Goal: Information Seeking & Learning: Learn about a topic

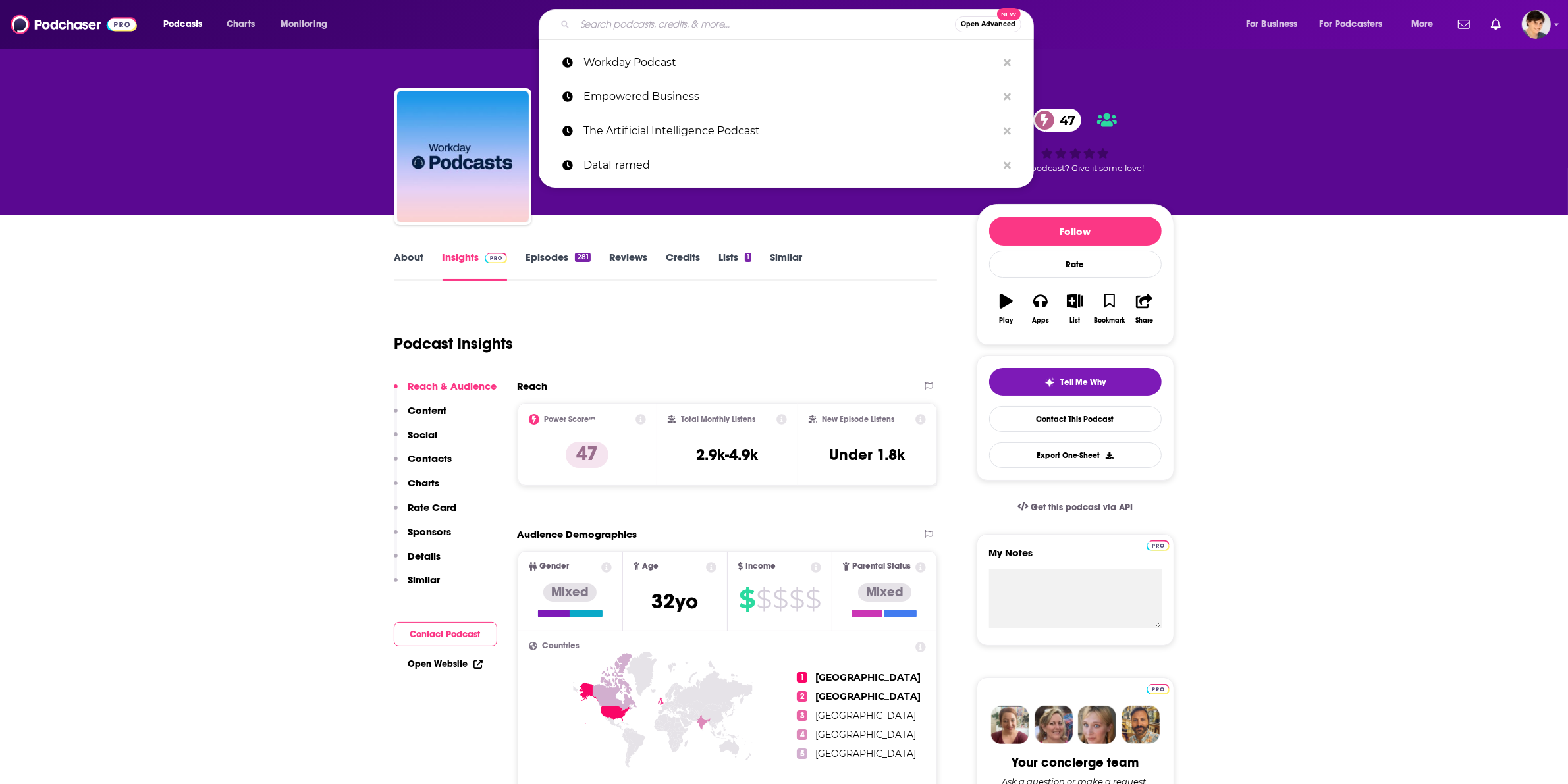
click at [621, 21] on input "Search podcasts, credits, & more..." at bounding box center [765, 25] width 380 height 21
paste input "Own Your Career Own Your Life: Stop Drifting and Take Control of Your Future"
type input "Own Your Career Own Your Life: Stop Drifting and Take Control of Your Future"
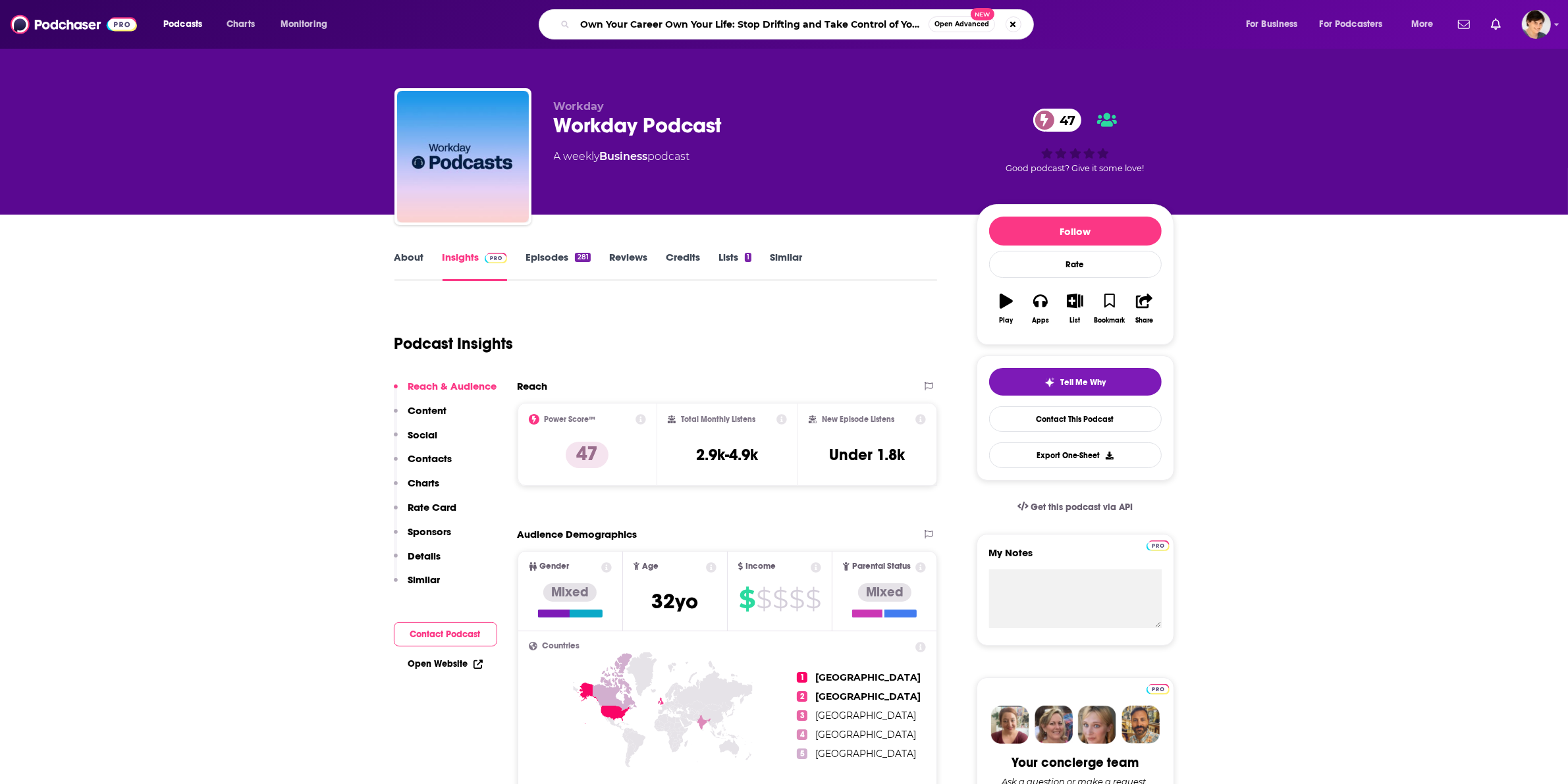
scroll to position [0, 33]
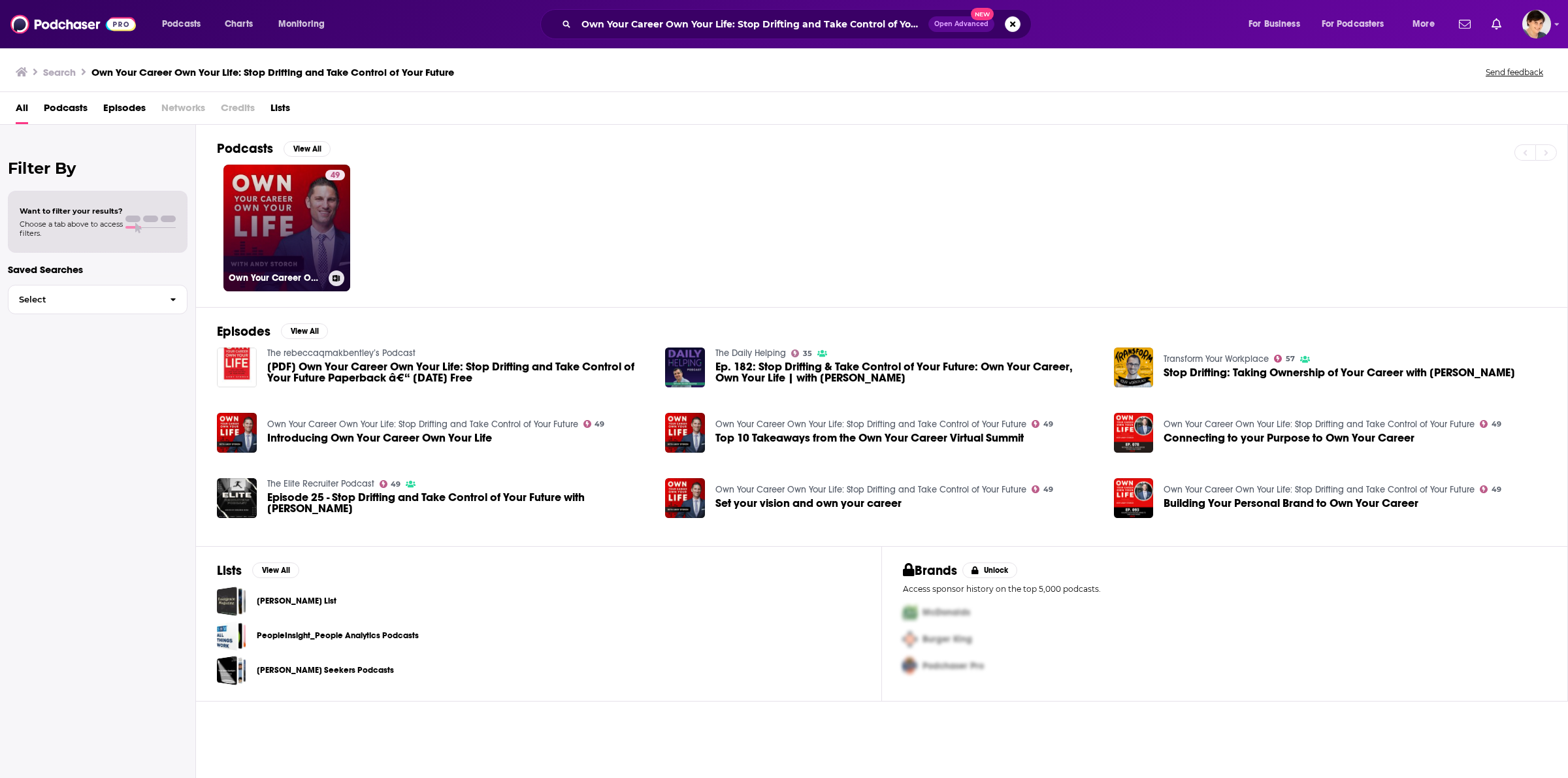
click at [266, 214] on link "49 Own Your Career Own Your Life: Stop Drifting and Take Control of Your Future" at bounding box center [287, 228] width 127 height 127
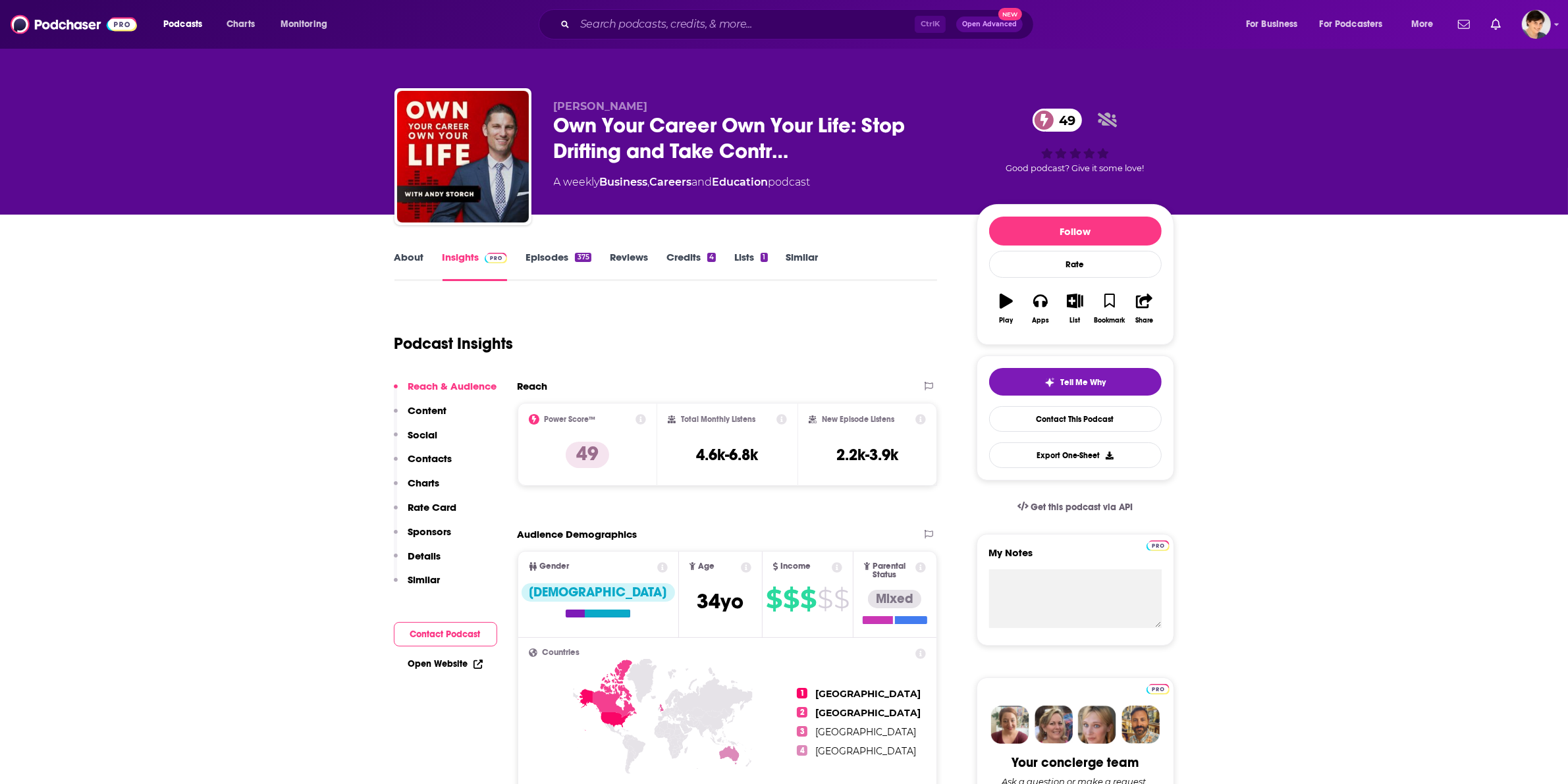
click at [539, 260] on link "Episodes 375" at bounding box center [558, 265] width 65 height 30
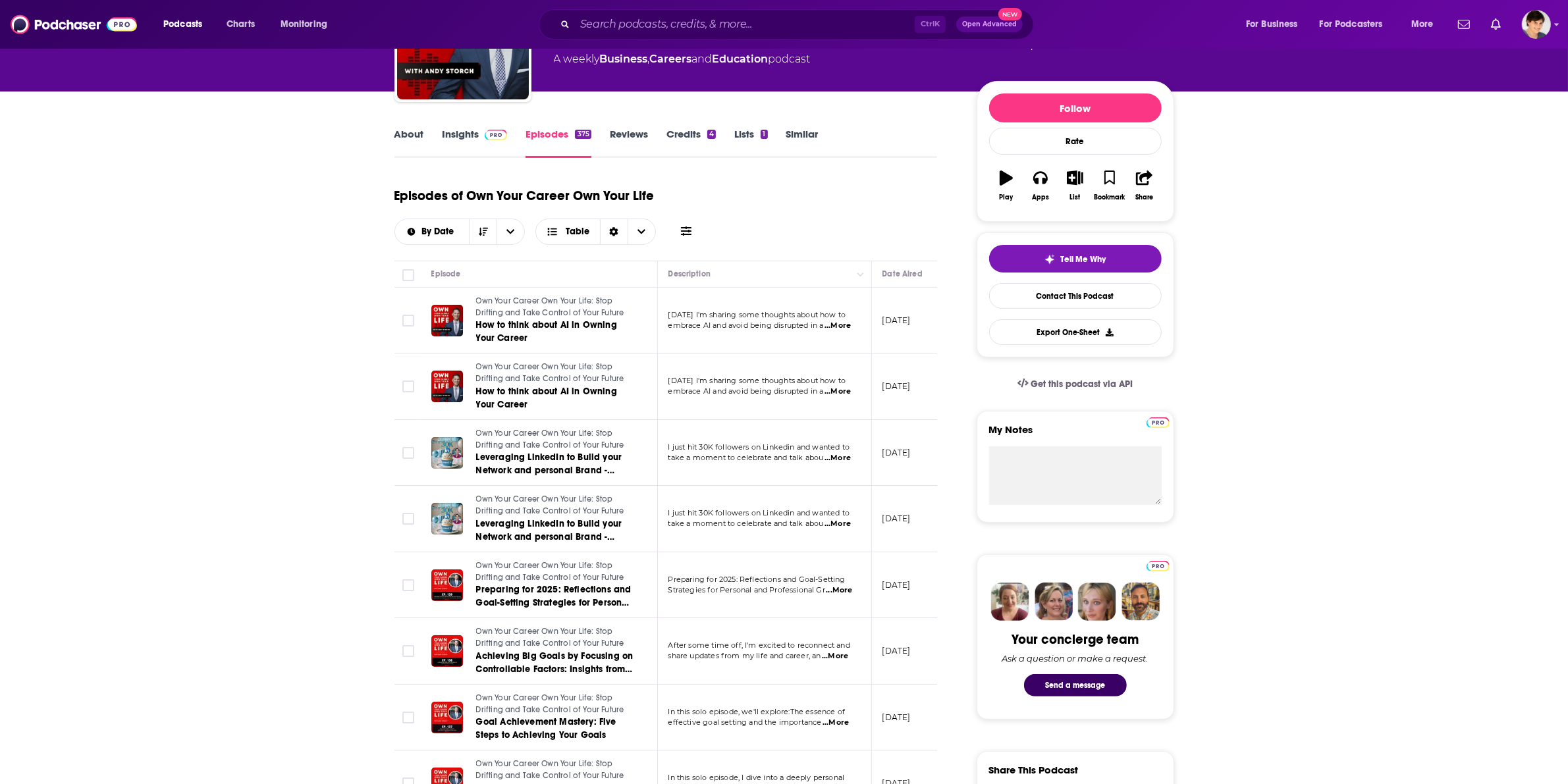
scroll to position [165, 0]
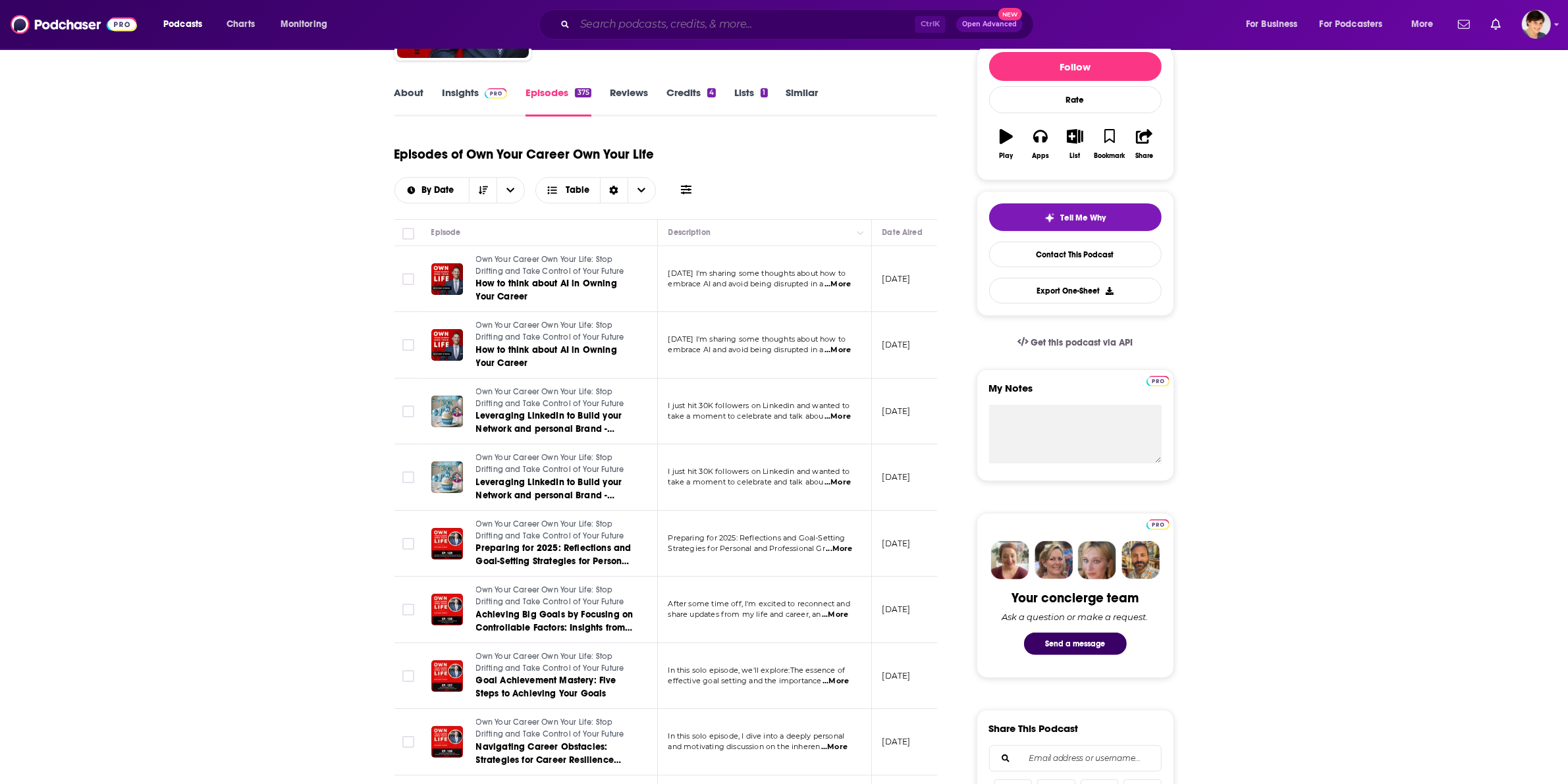
click at [601, 21] on input "Search podcasts, credits, & more..." at bounding box center [745, 25] width 340 height 21
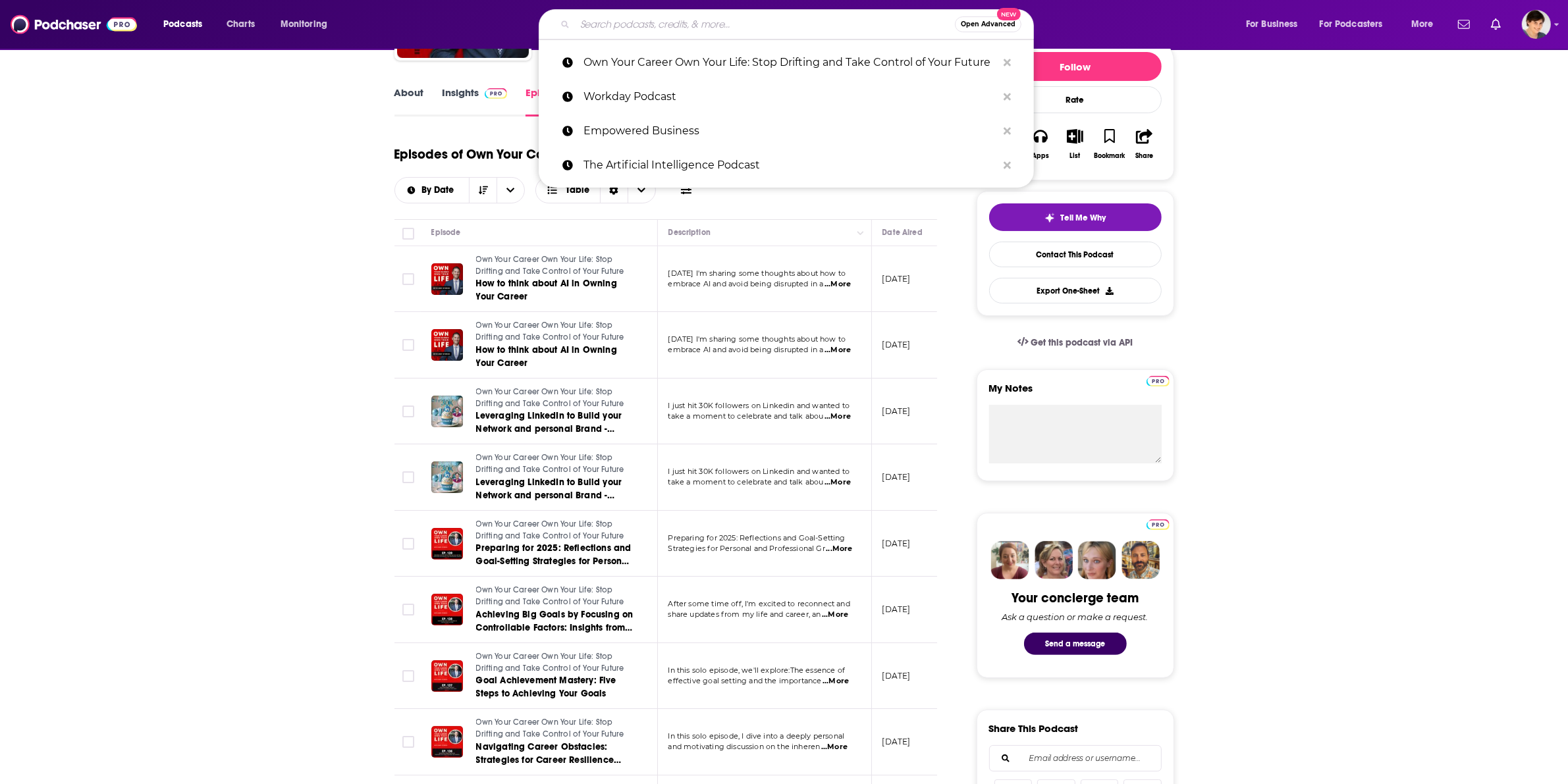
paste input "The Engineering Leadership Podcast"
type input "The Engineering Leadership Podcast"
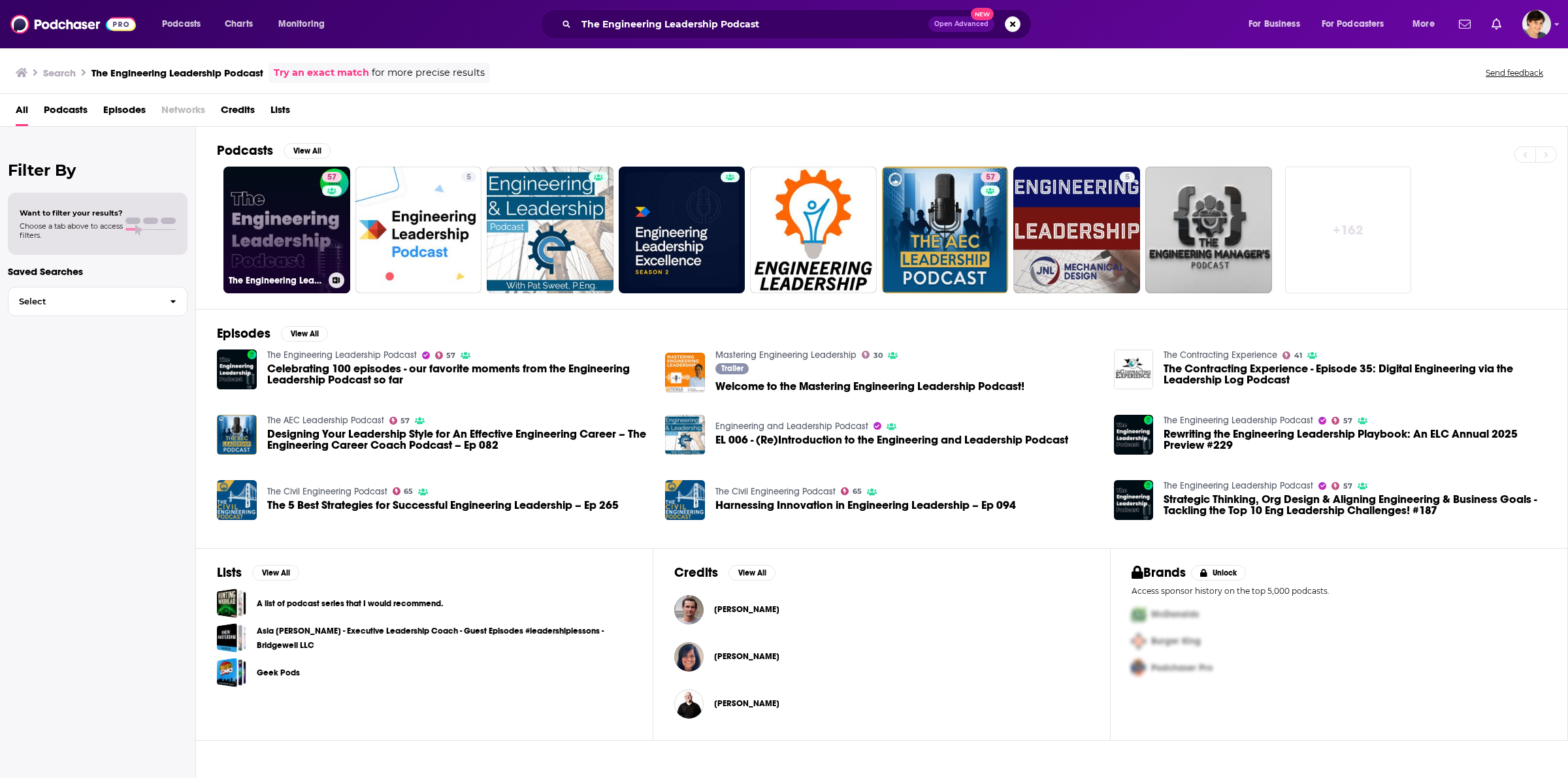
click at [243, 277] on h3 "The Engineering Leadership Podcast" at bounding box center [276, 281] width 95 height 11
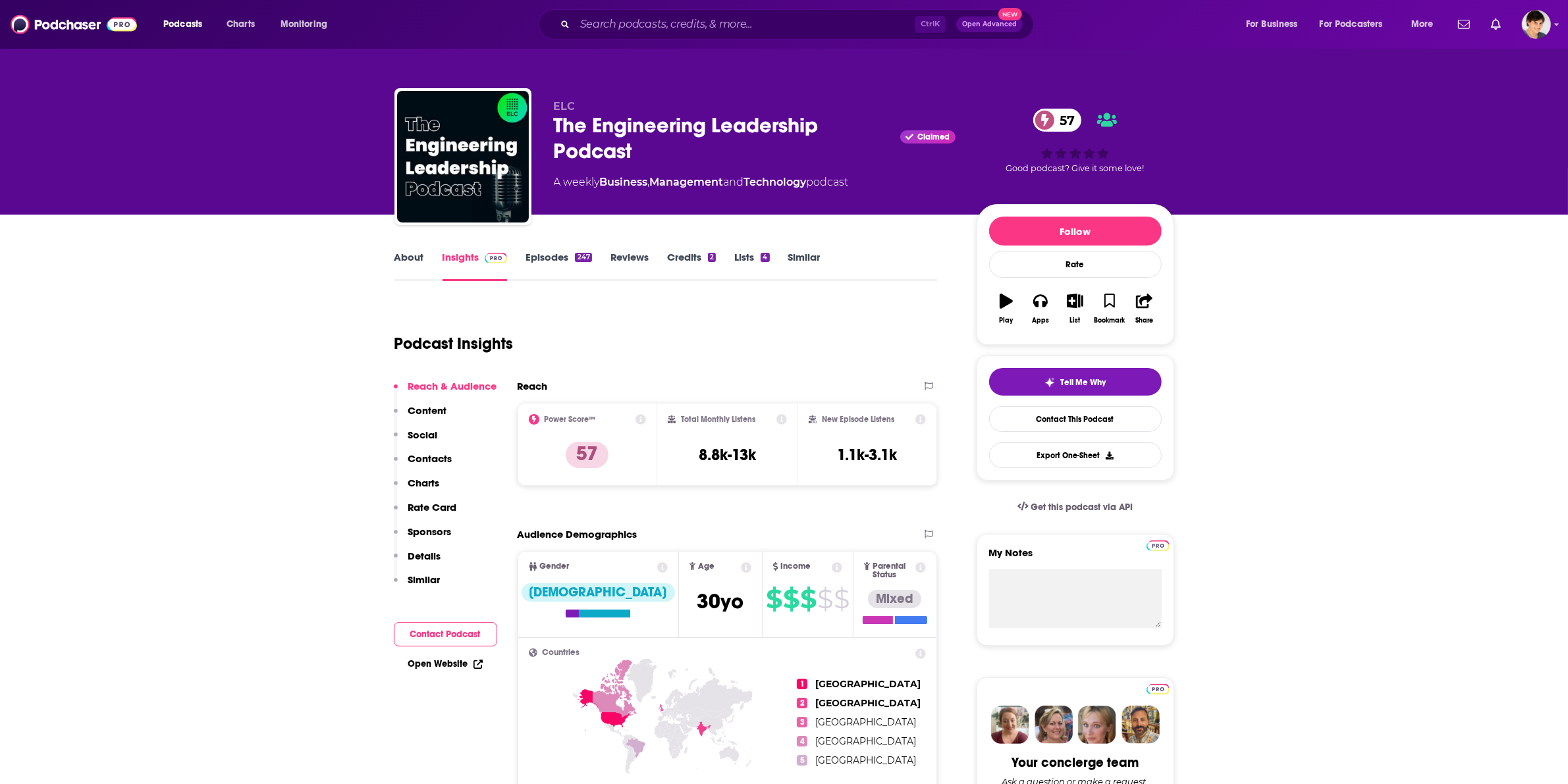
click at [396, 253] on link "About" at bounding box center [410, 265] width 29 height 30
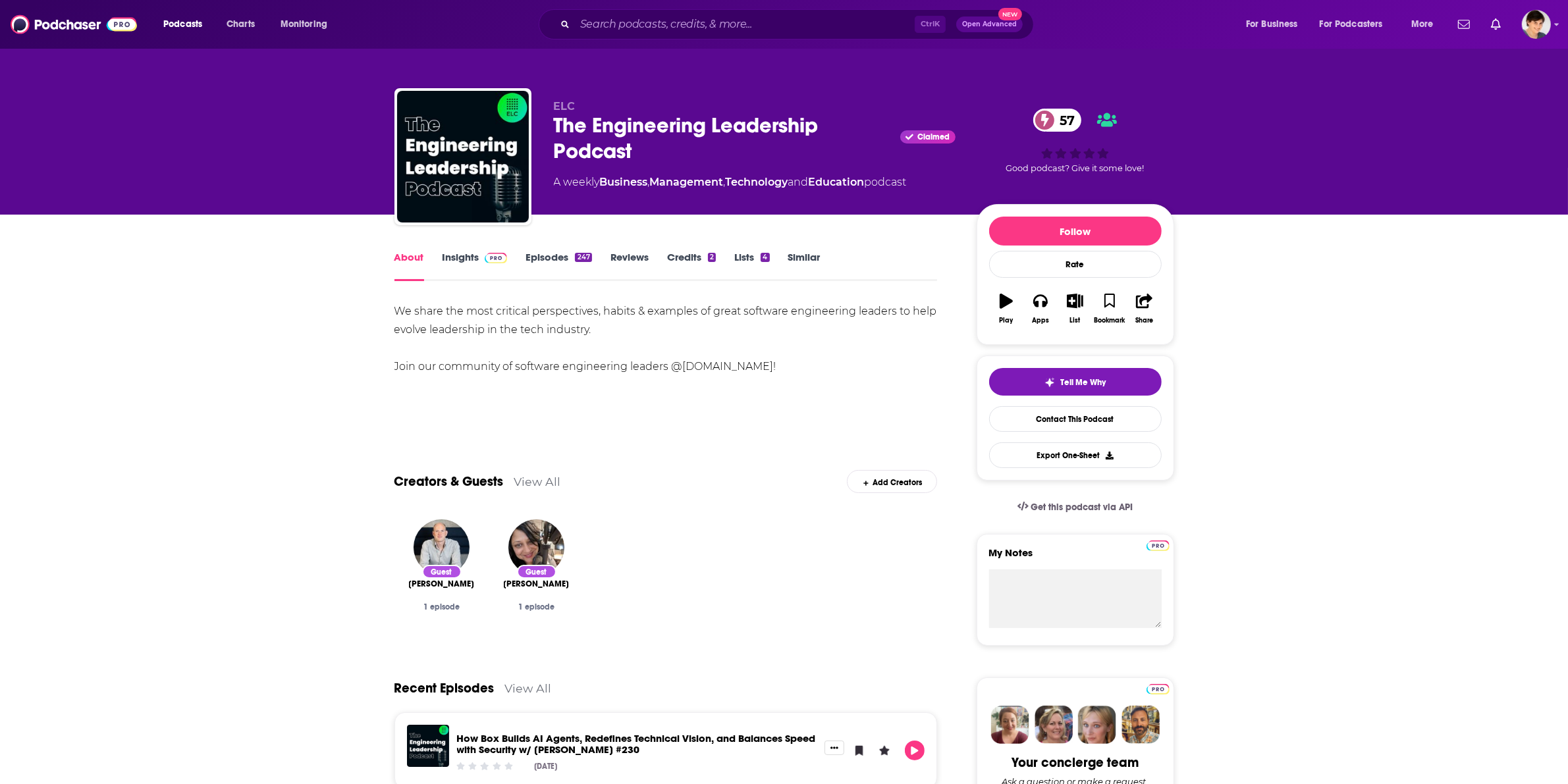
click at [498, 249] on div "About Insights Episodes 247 Reviews Credits 2 Lists 4 Similar" at bounding box center [666, 265] width 544 height 32
click at [609, 152] on div "The Engineering Leadership Podcast Claimed 57" at bounding box center [755, 138] width 402 height 51
copy div "The Engineering Leadership Podcast"
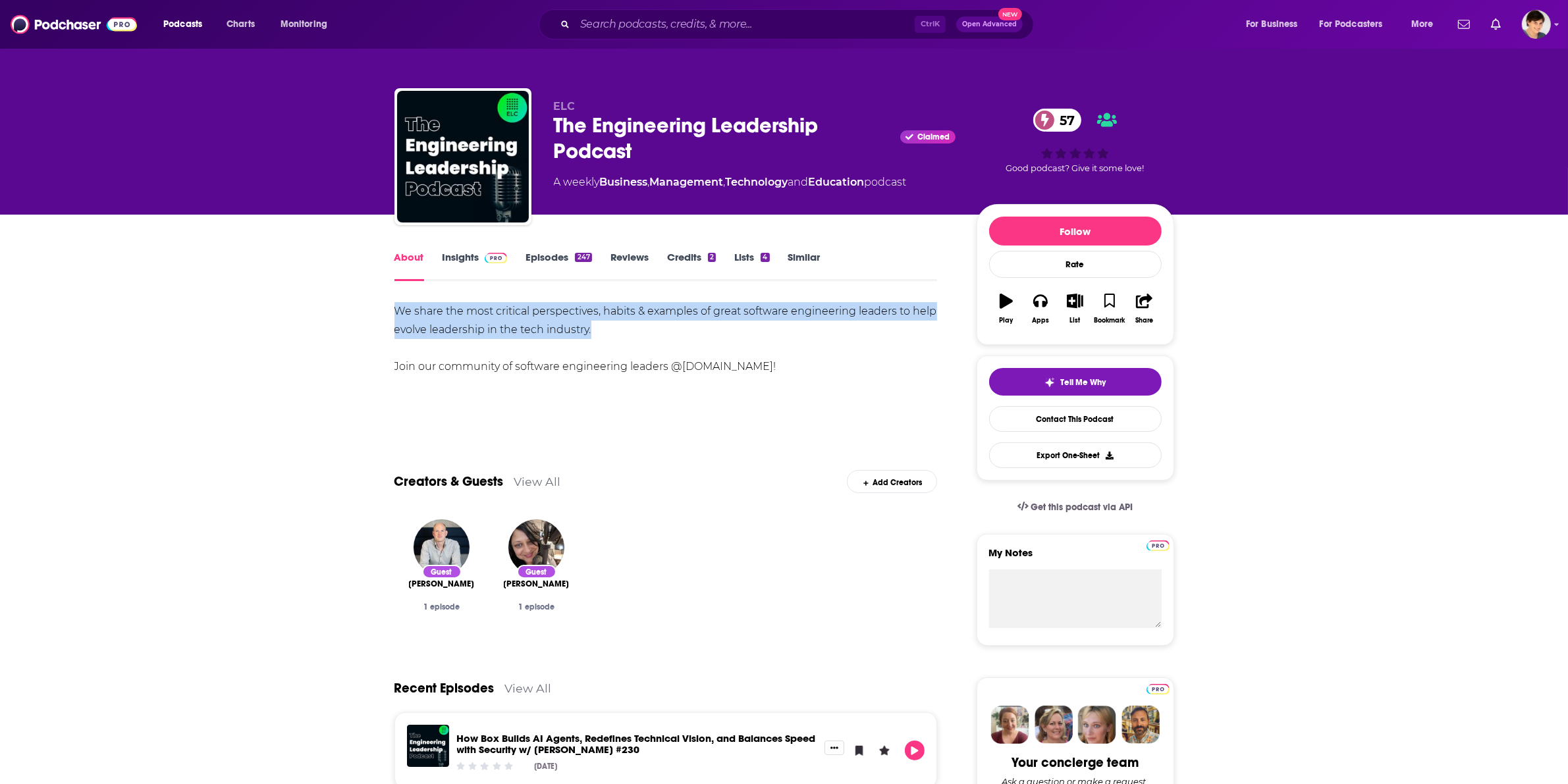
drag, startPoint x: 608, startPoint y: 330, endPoint x: 394, endPoint y: 303, distance: 215.7
click at [395, 303] on div "We share the most critical perspectives, habits & examples of great software en…" at bounding box center [666, 339] width 544 height 74
copy div "We share the most critical perspectives, habits & examples of great software en…"
click at [456, 259] on link "Insights" at bounding box center [476, 265] width 65 height 30
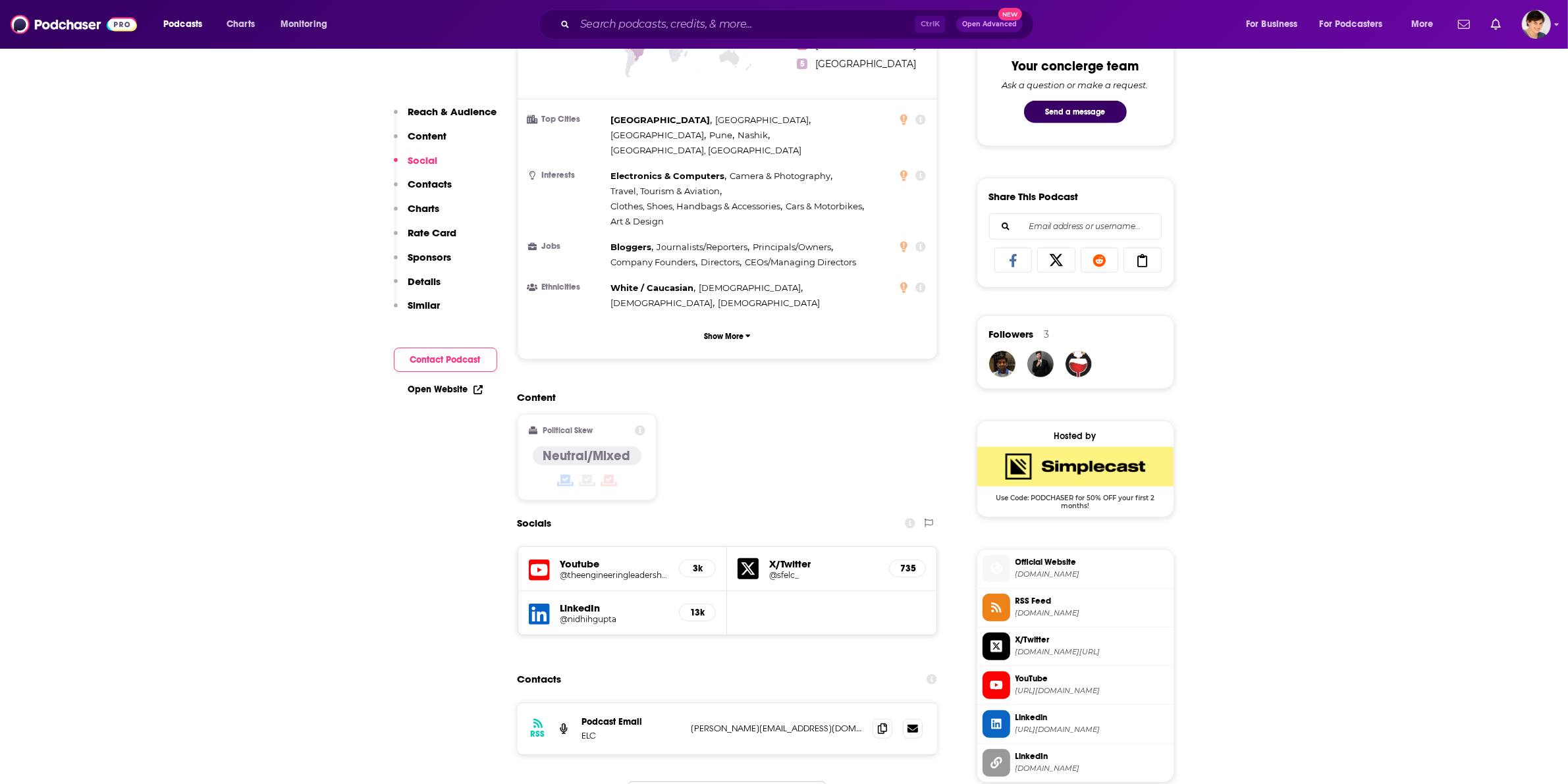
scroll to position [987, 0]
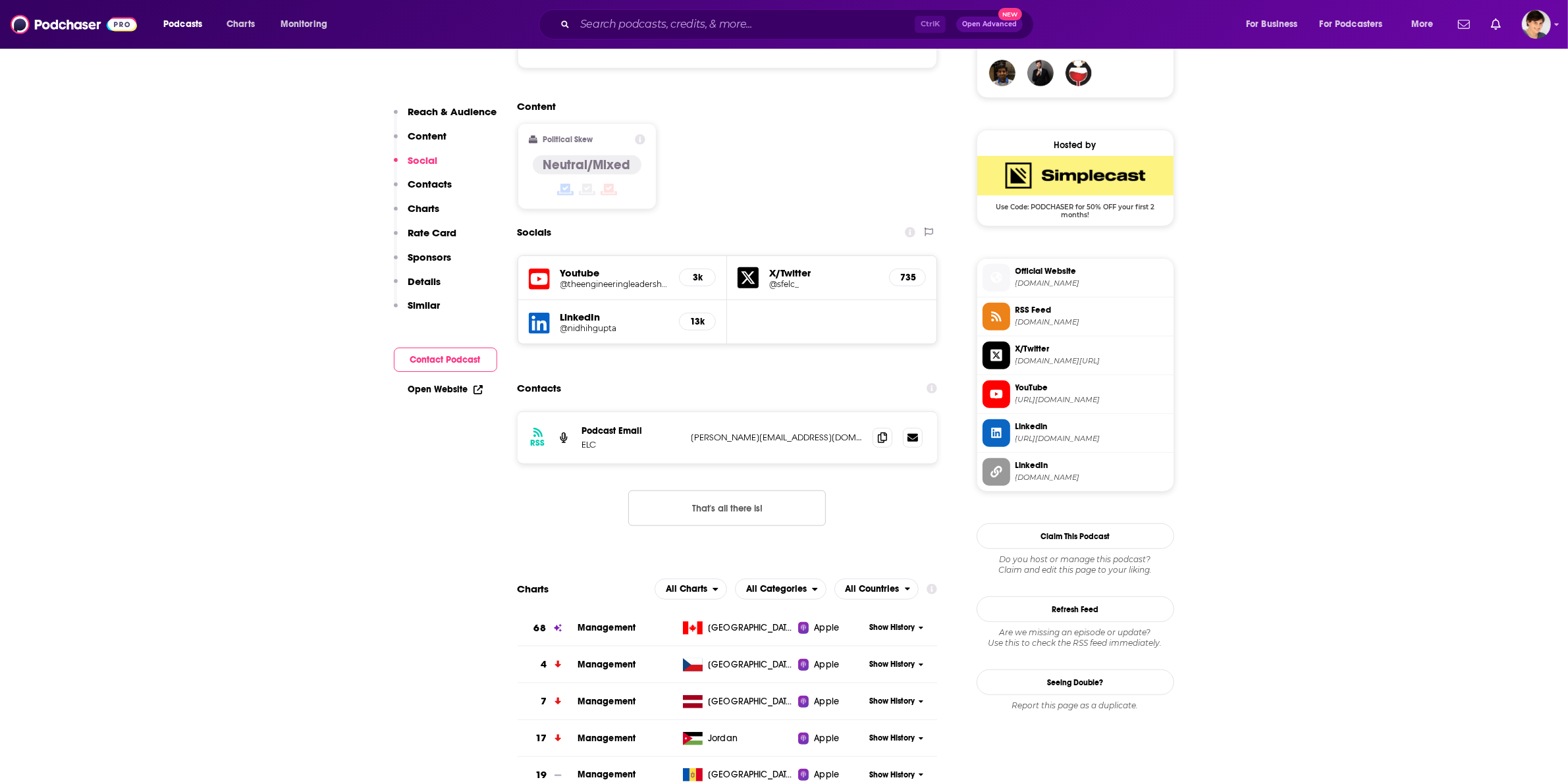
click at [879, 433] on icon at bounding box center [882, 438] width 9 height 11
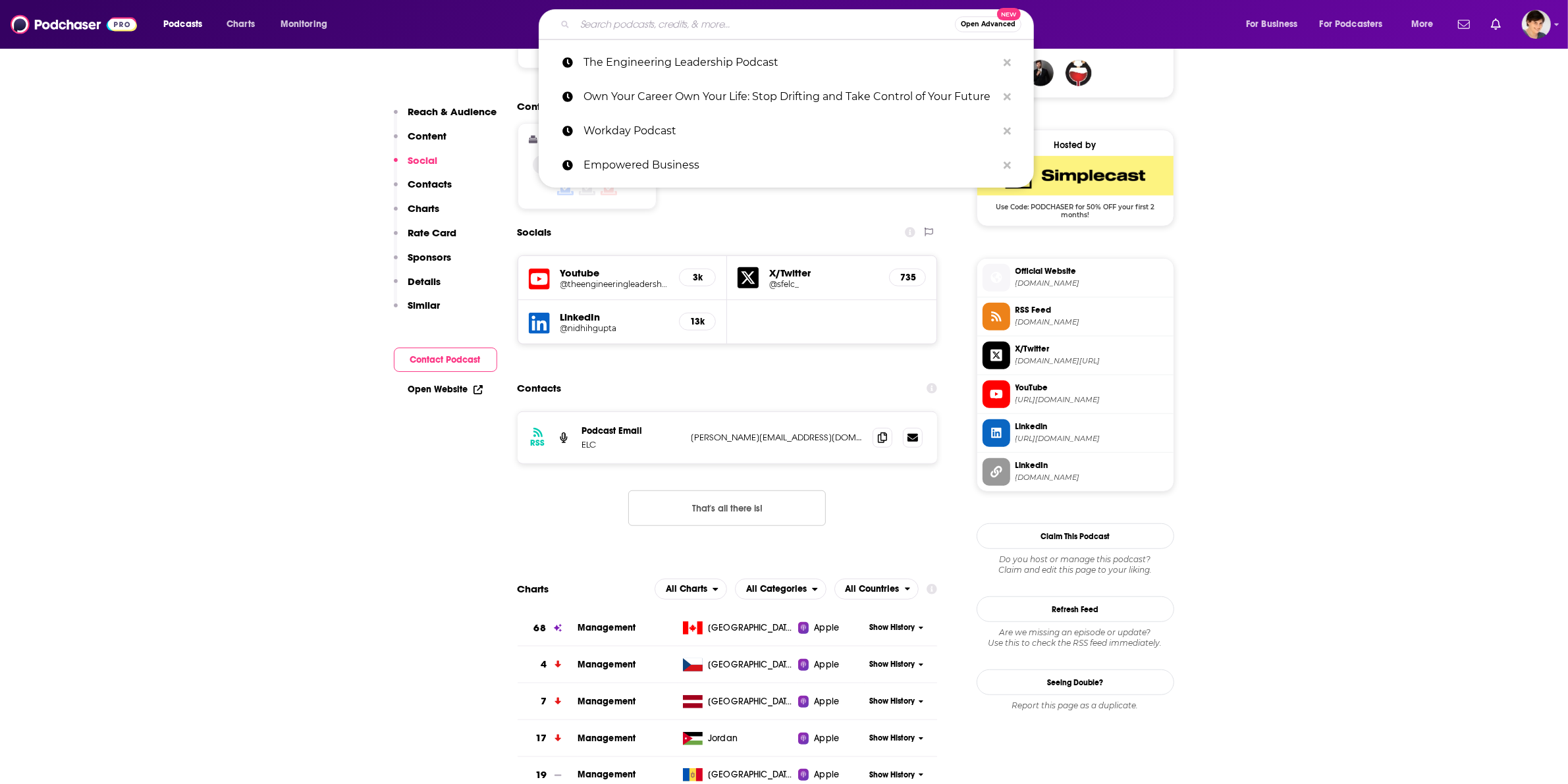
click at [596, 23] on input "Search podcasts, credits, & more..." at bounding box center [765, 25] width 380 height 21
paste input "The Cognitive Revolution"
type input "The Cognitive Revolution"
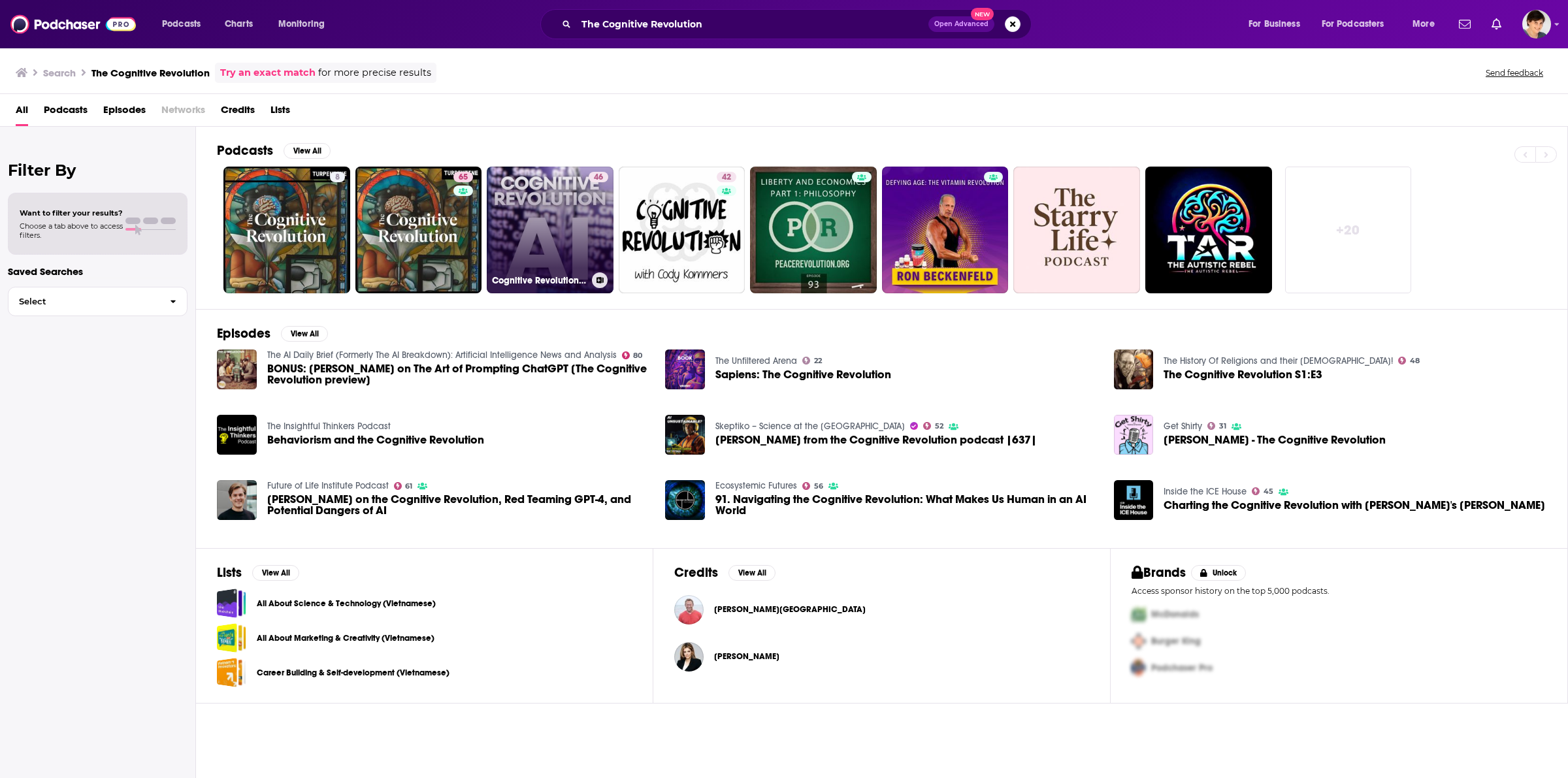
click at [525, 228] on link "46 Cognitive Revolution AI" at bounding box center [550, 230] width 127 height 127
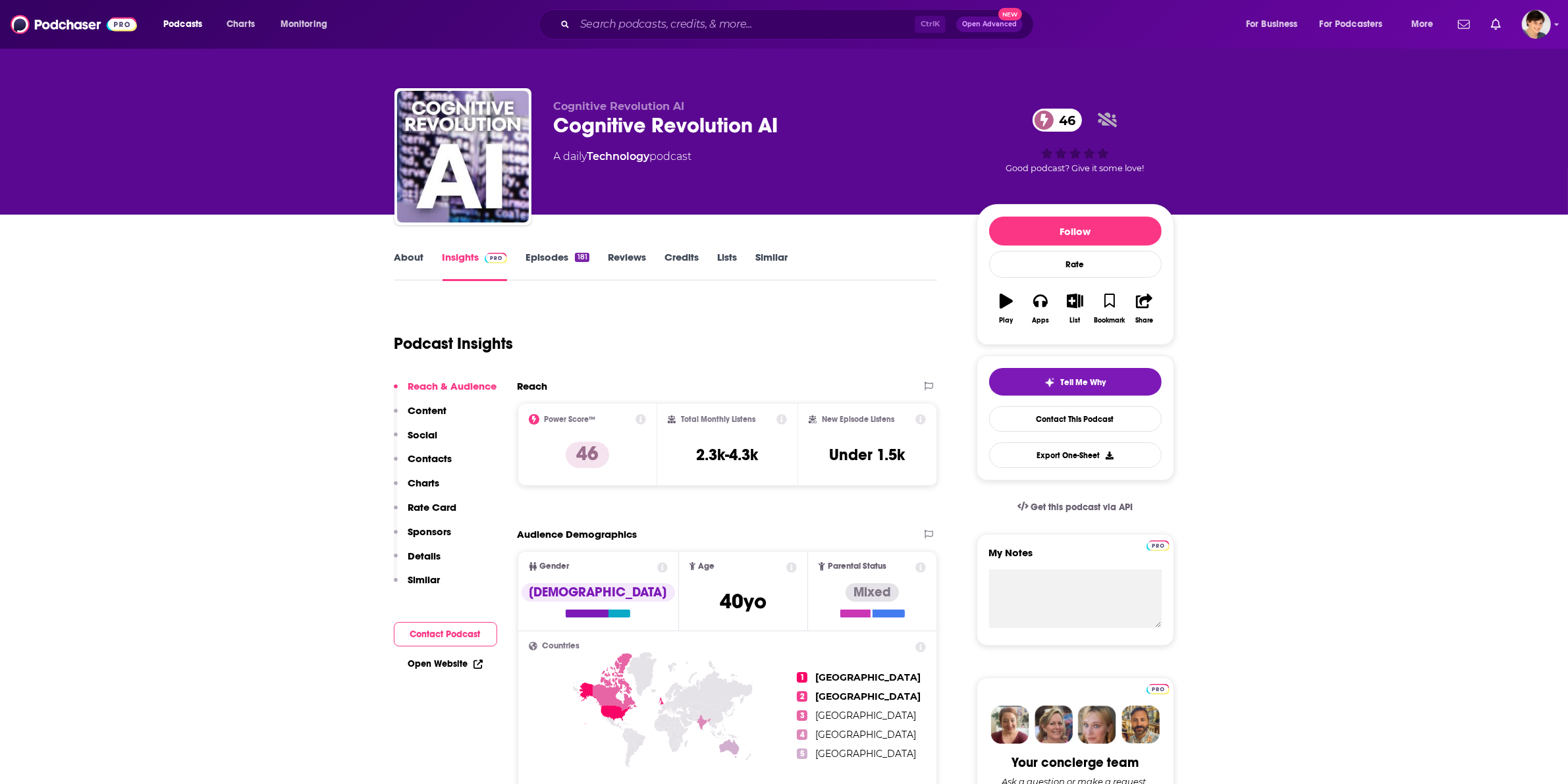
click at [407, 265] on link "About" at bounding box center [410, 265] width 29 height 30
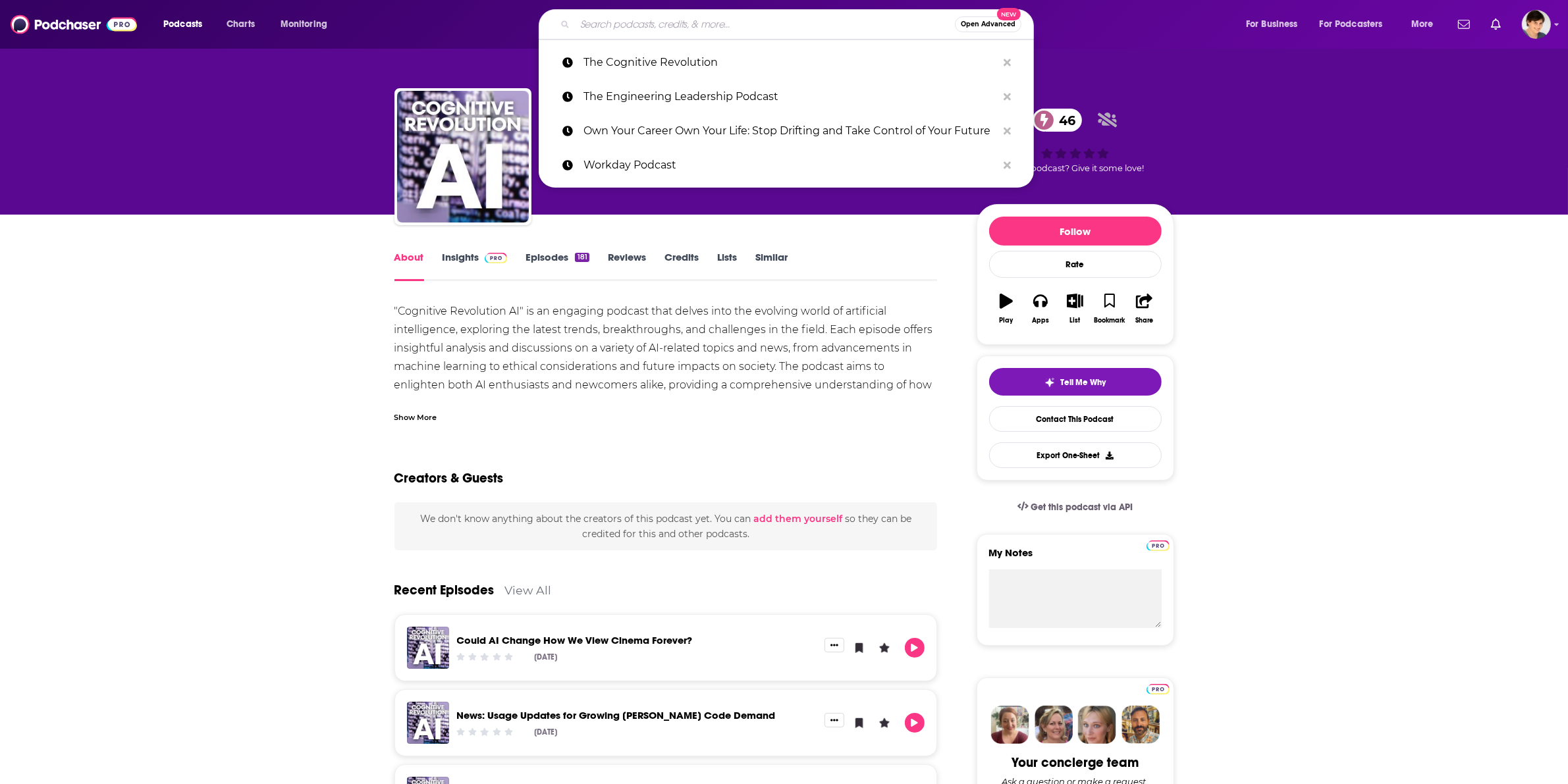
click at [591, 21] on input "Search podcasts, credits, & more..." at bounding box center [765, 25] width 380 height 21
paste input "The Hustle Daily Show"
type input "The Hustle Daily Show"
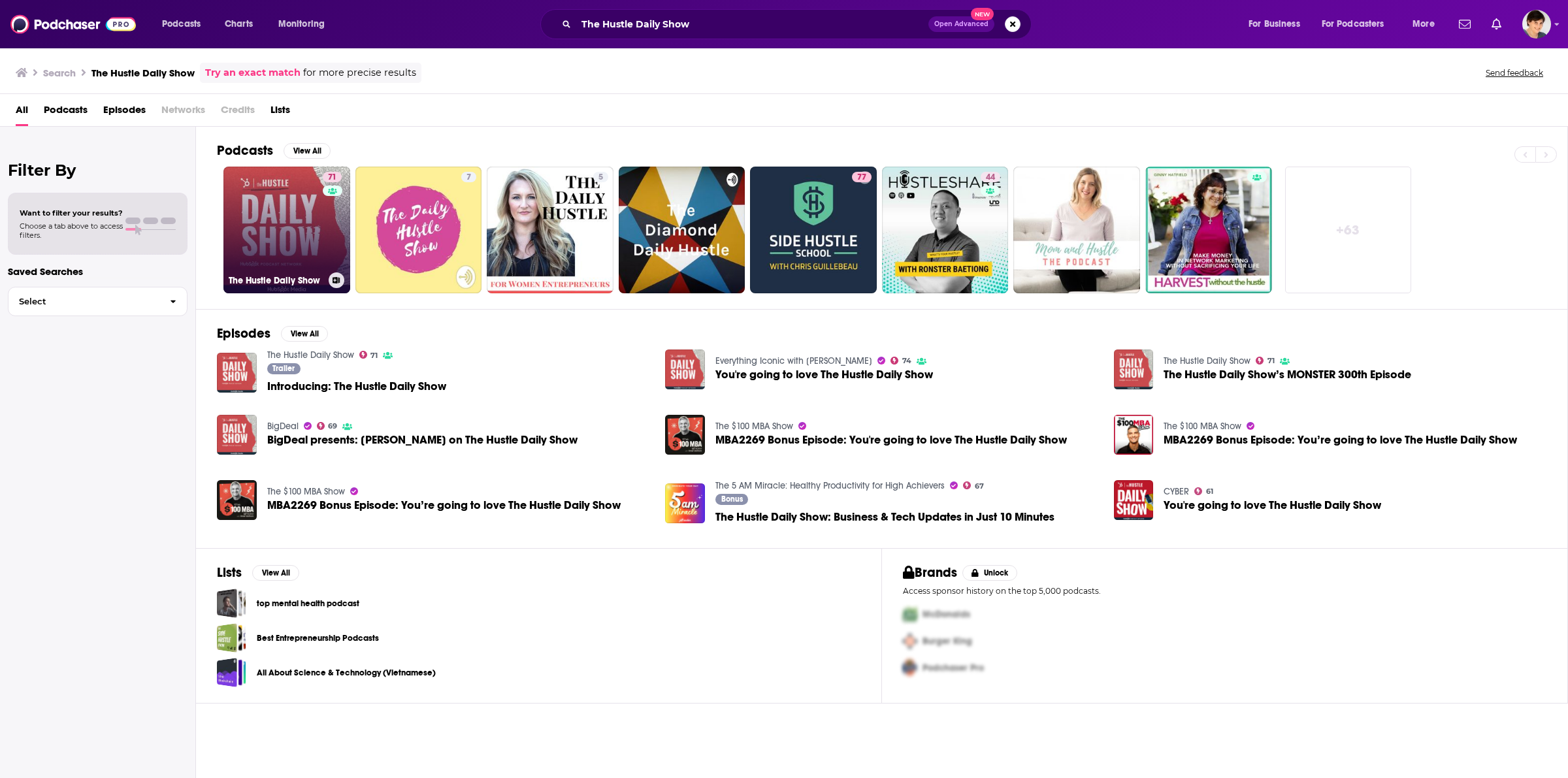
click at [291, 245] on link "71 The Hustle Daily Show" at bounding box center [287, 230] width 127 height 127
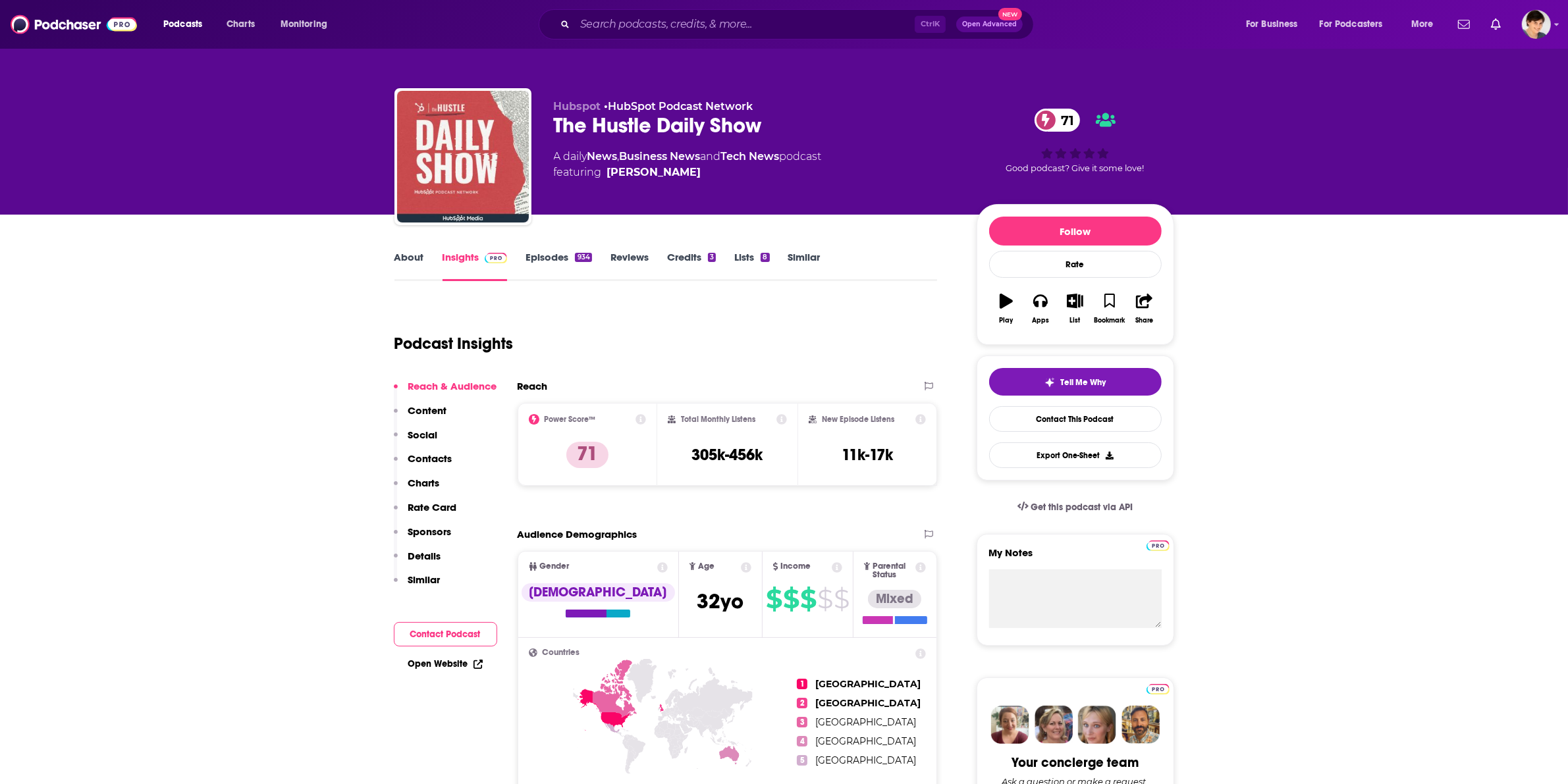
click at [408, 255] on link "About" at bounding box center [410, 265] width 29 height 30
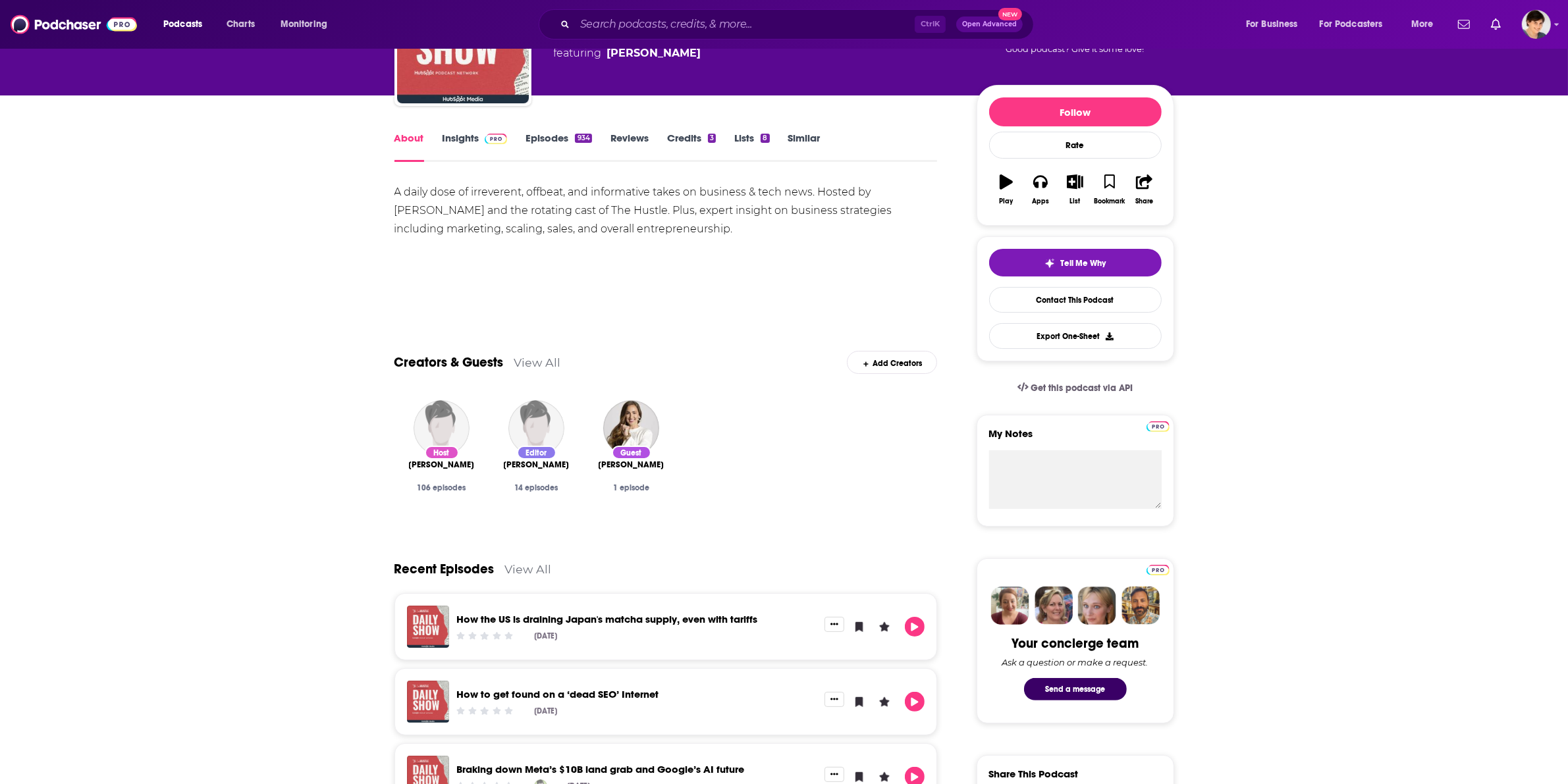
scroll to position [82, 0]
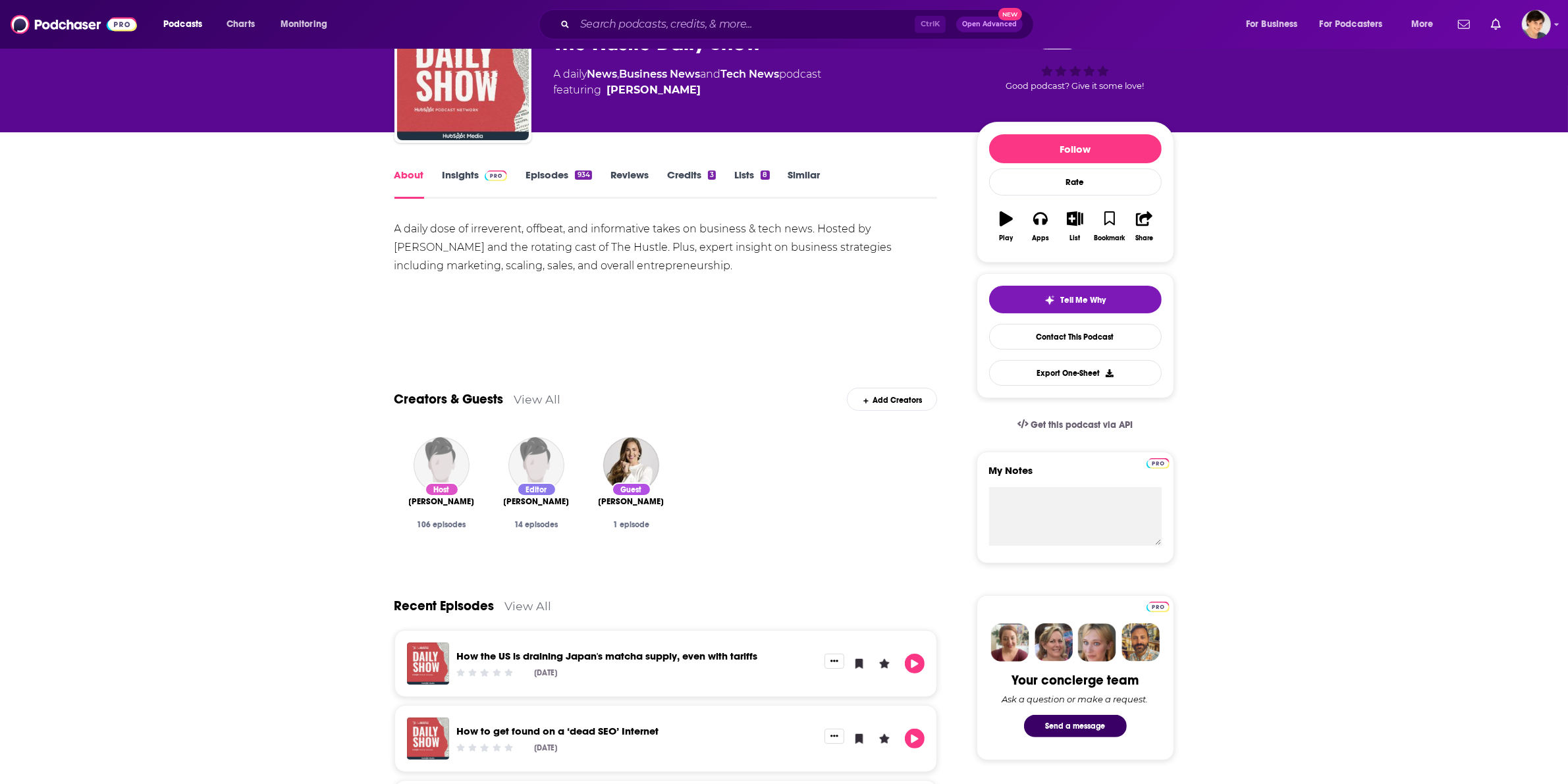
click at [448, 176] on link "Insights" at bounding box center [476, 183] width 65 height 30
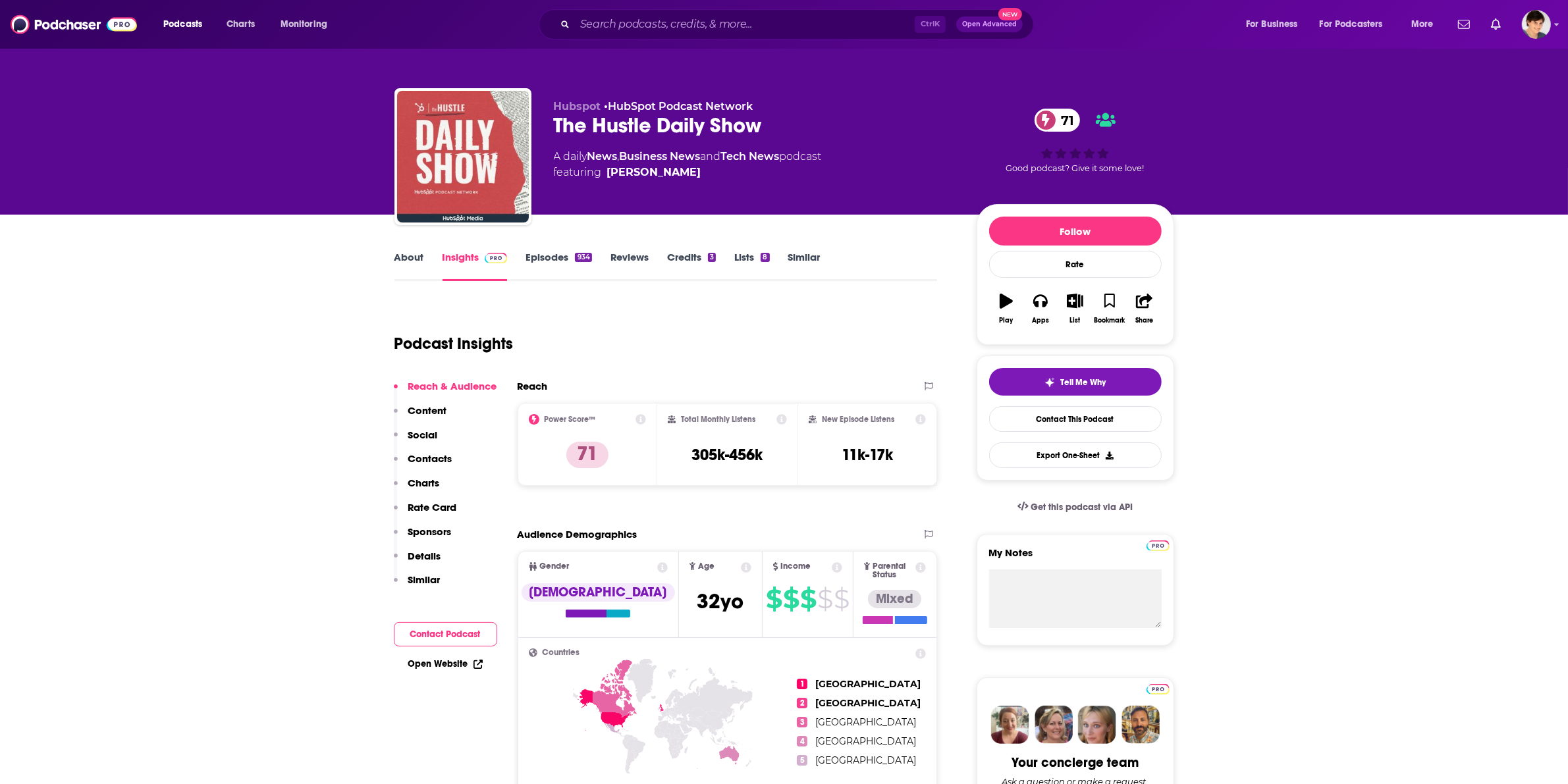
click at [552, 258] on link "Episodes 934" at bounding box center [558, 265] width 66 height 30
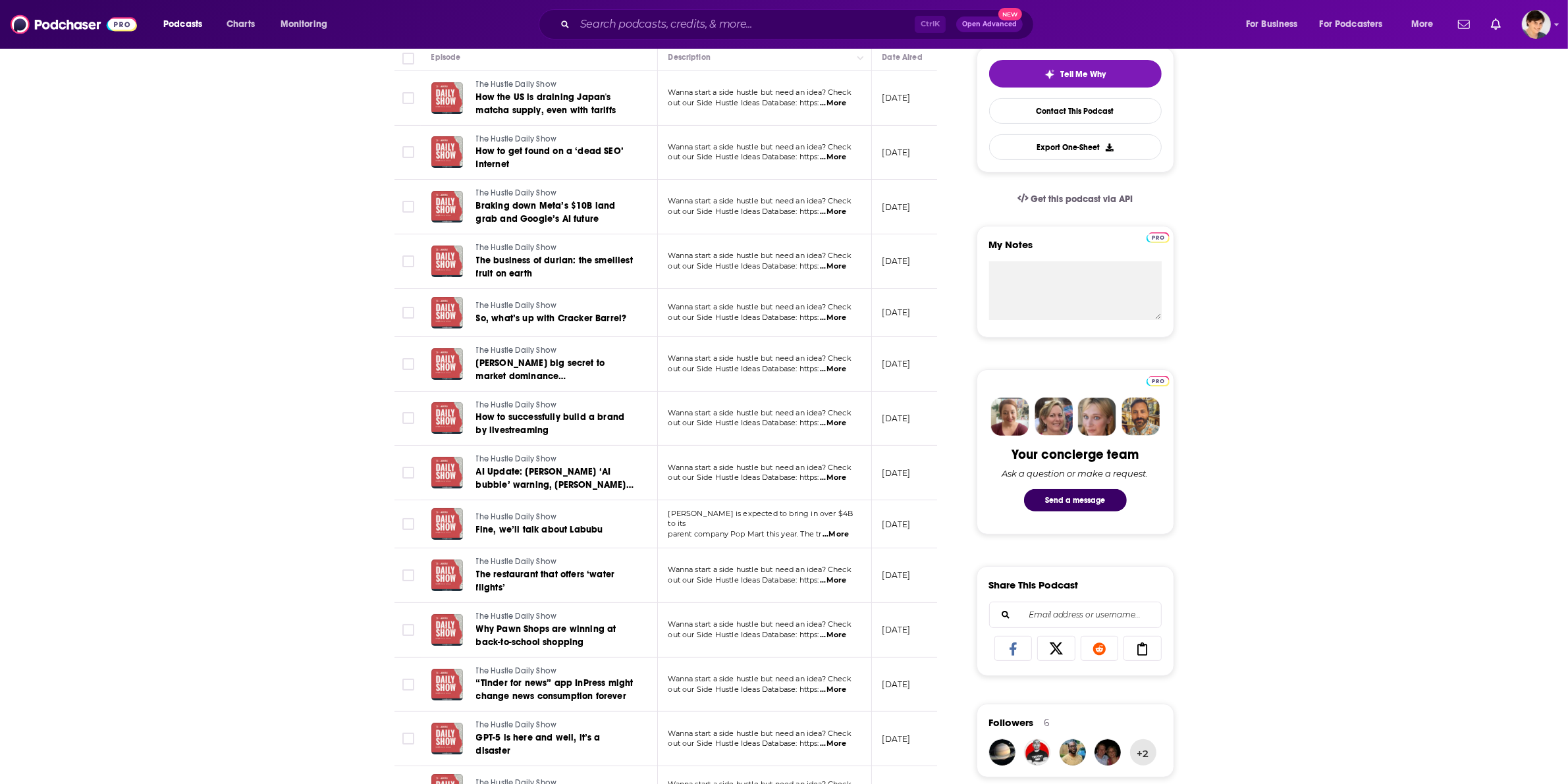
scroll to position [329, 0]
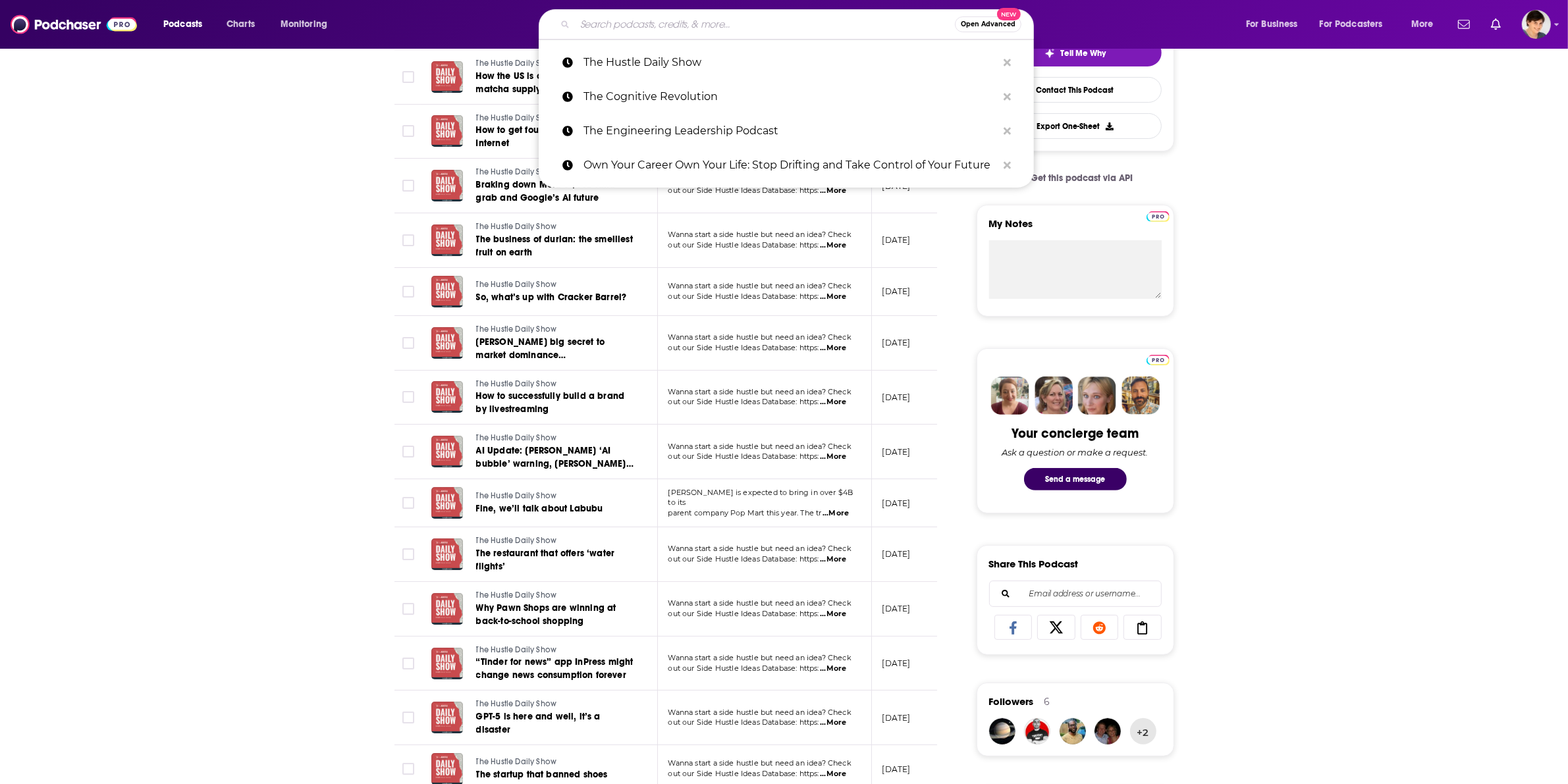
click at [608, 21] on input "Search podcasts, credits, & more..." at bounding box center [765, 25] width 380 height 21
paste input "The Dirty Verdict"
type input "The Dirty Verdict"
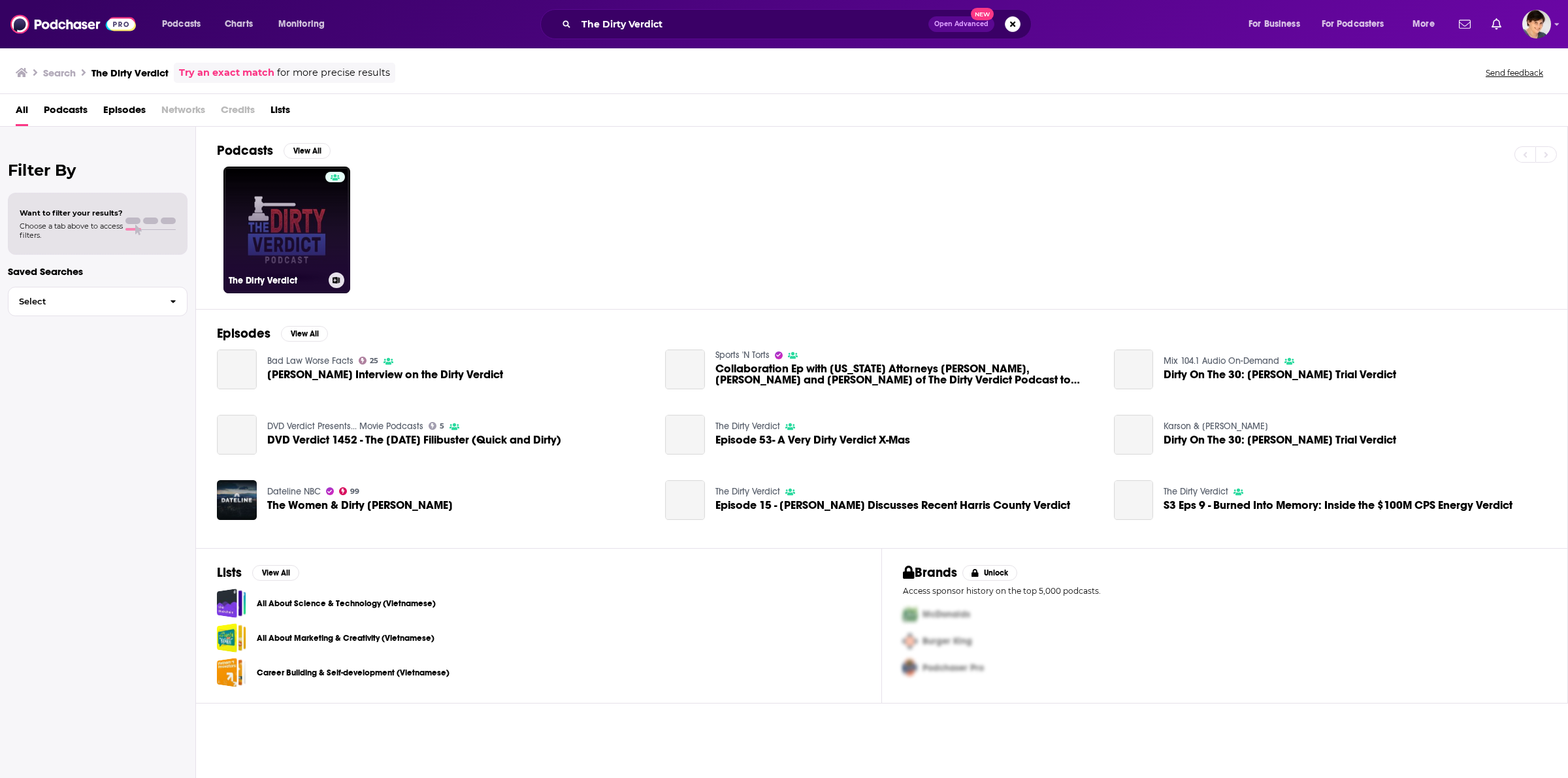
click at [278, 220] on link "The Dirty Verdict" at bounding box center [287, 230] width 127 height 127
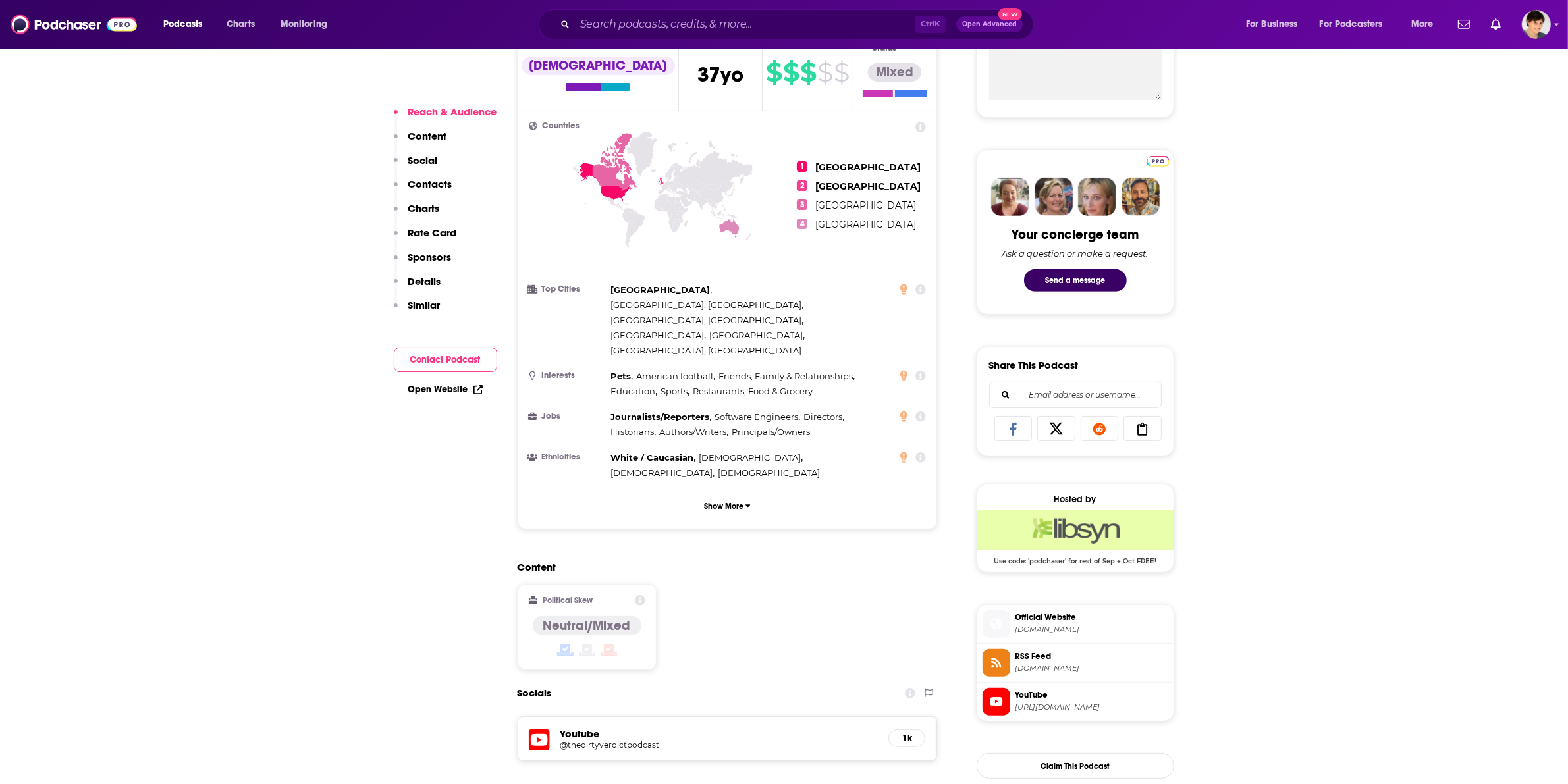
scroll to position [741, 0]
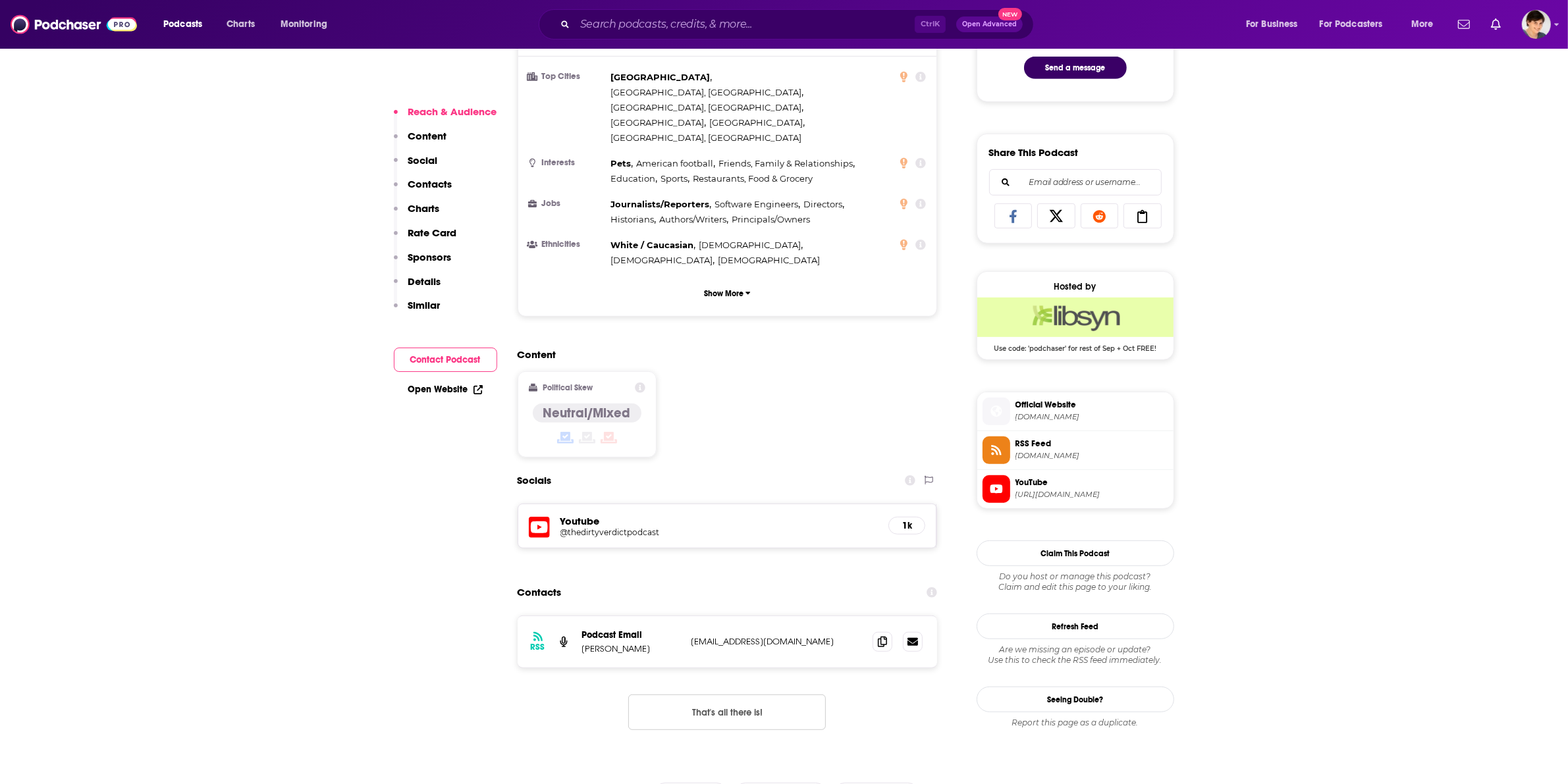
click at [998, 495] on icon at bounding box center [996, 489] width 15 height 12
click at [1006, 418] on span at bounding box center [996, 411] width 27 height 14
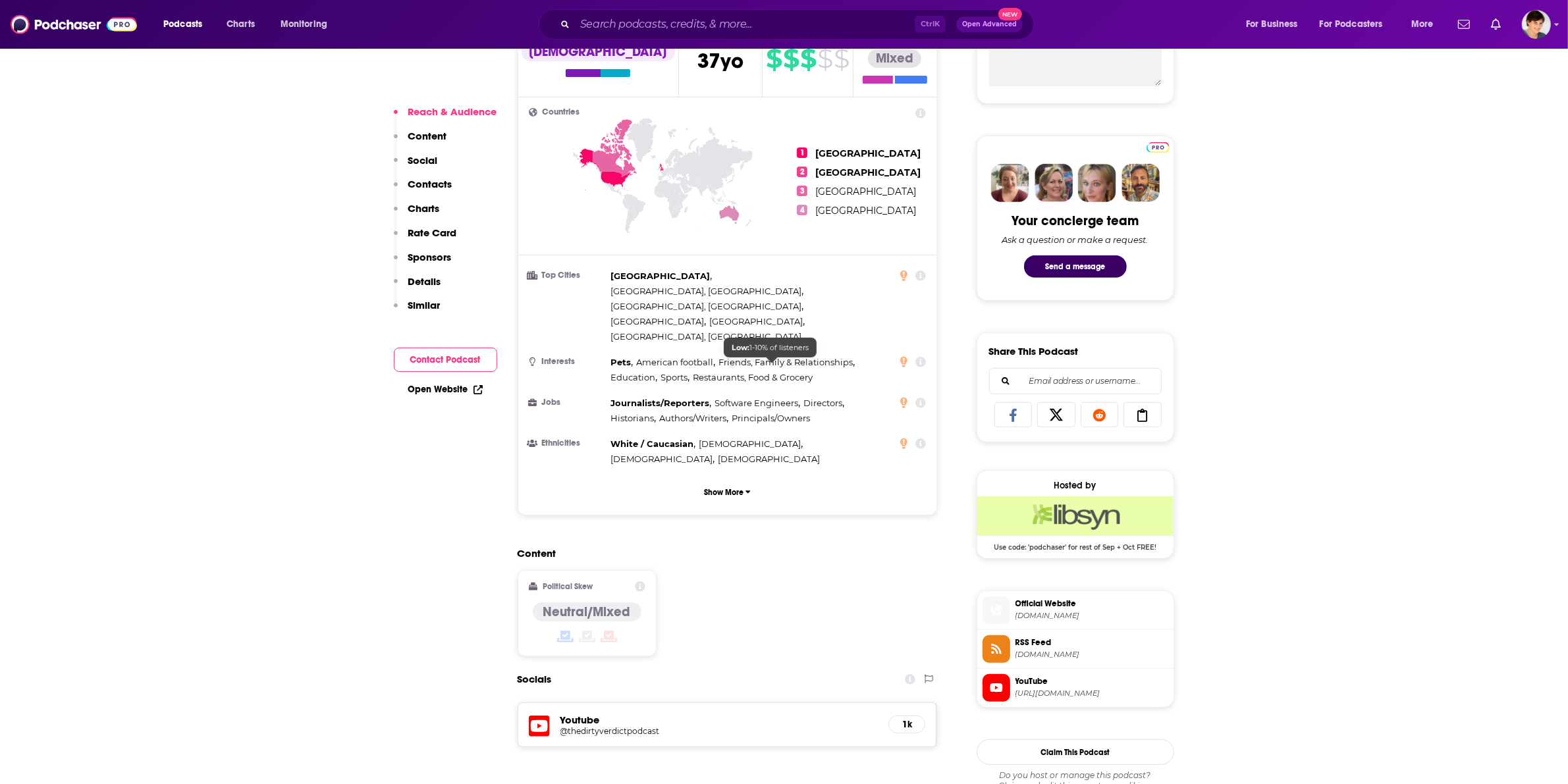
scroll to position [411, 0]
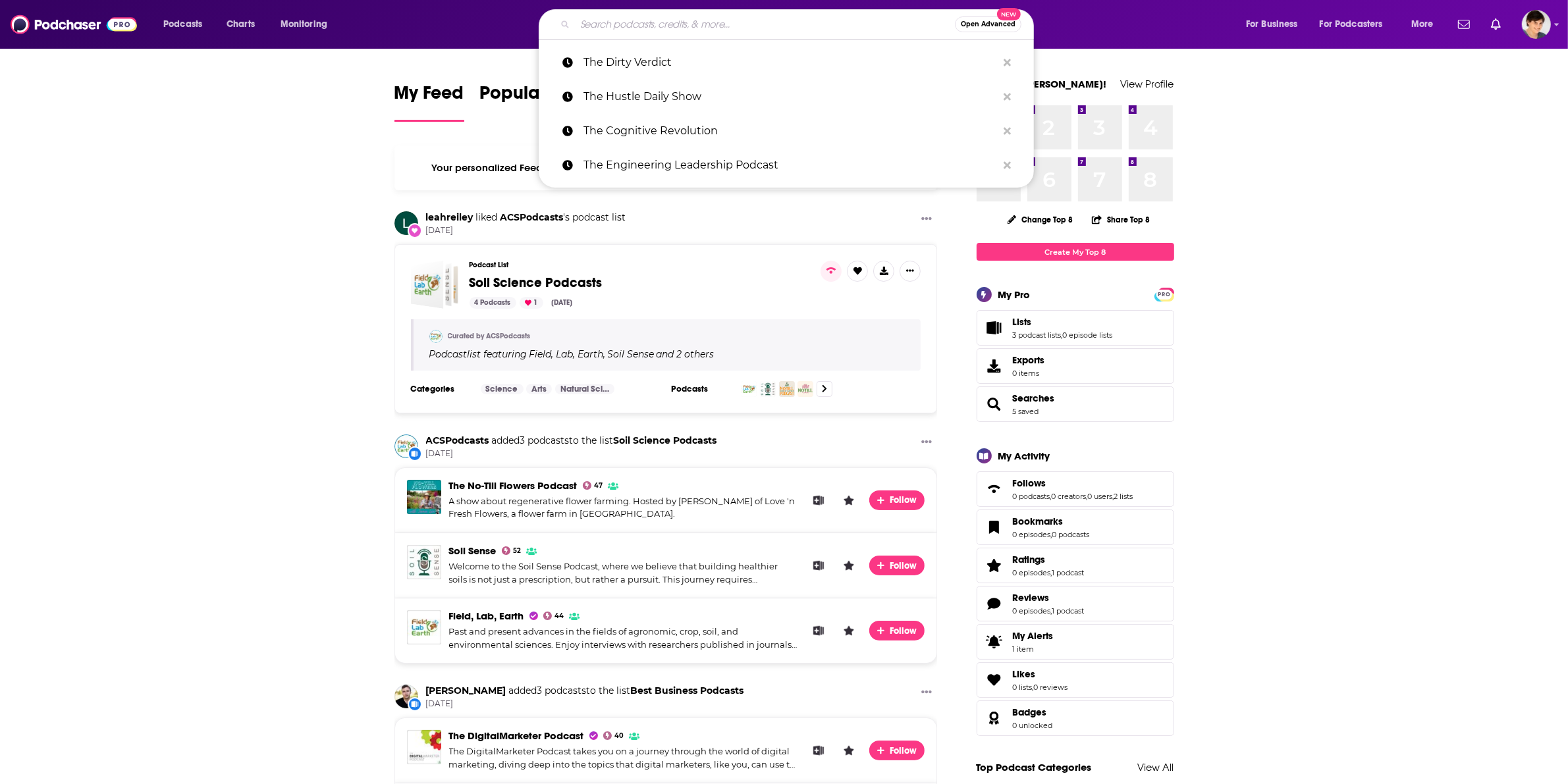
click at [624, 21] on input "Search podcasts, credits, & more..." at bounding box center [765, 25] width 380 height 21
paste input "The Engineering Leadership Podcast"
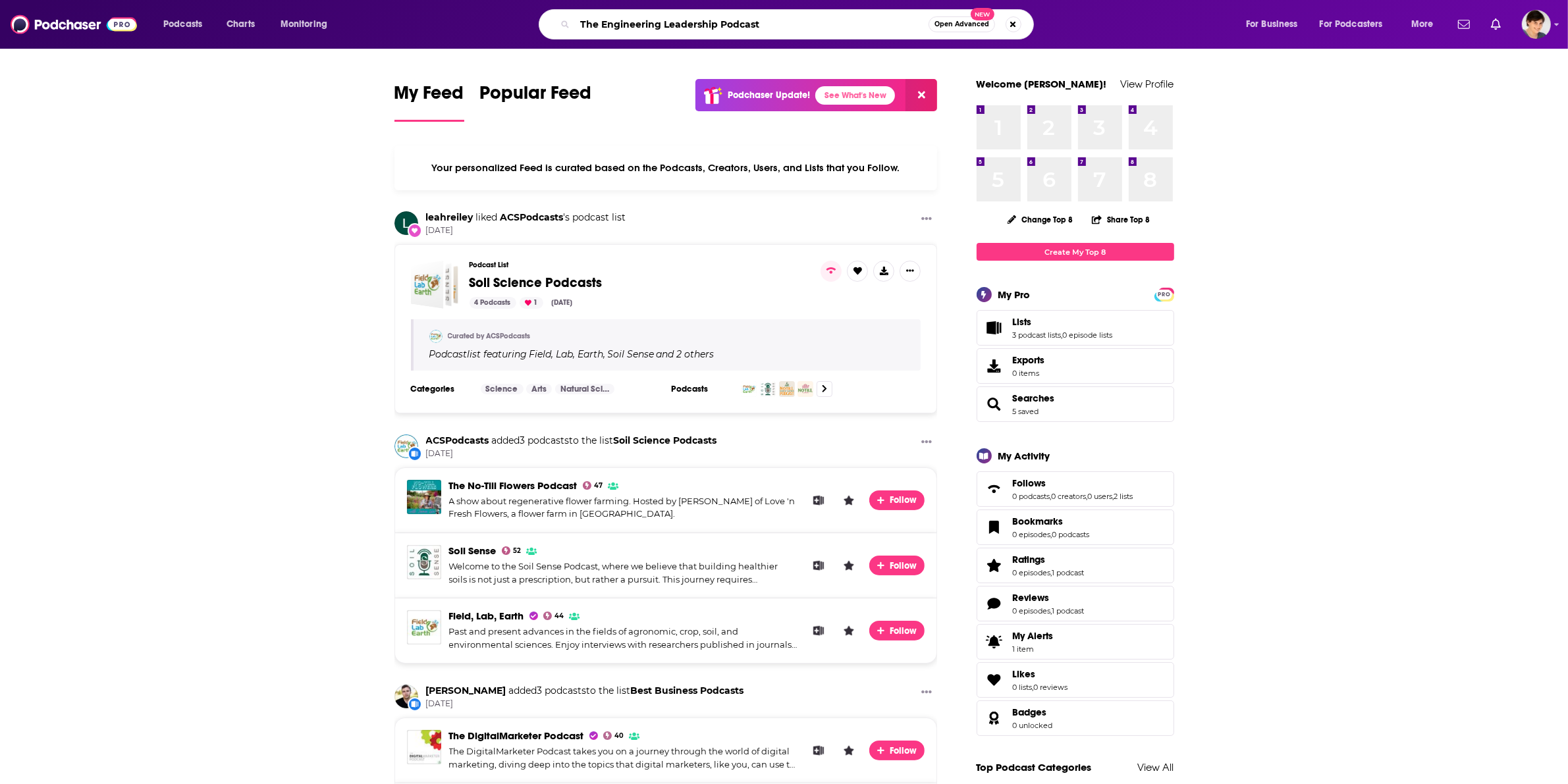
type input "The Engineering Leadership Podcast"
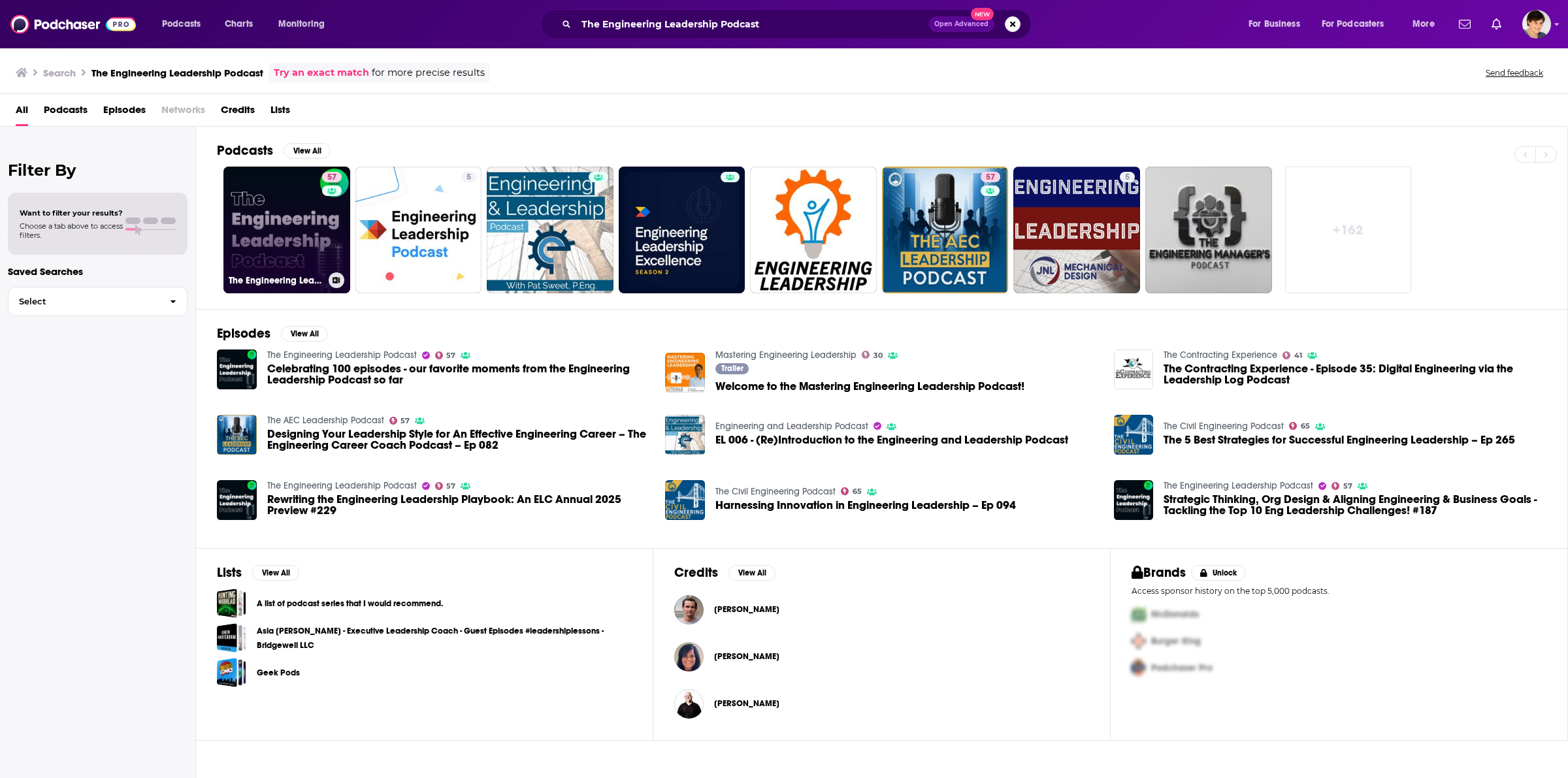
click at [249, 218] on link "57 The Engineering Leadership Podcast" at bounding box center [287, 230] width 127 height 127
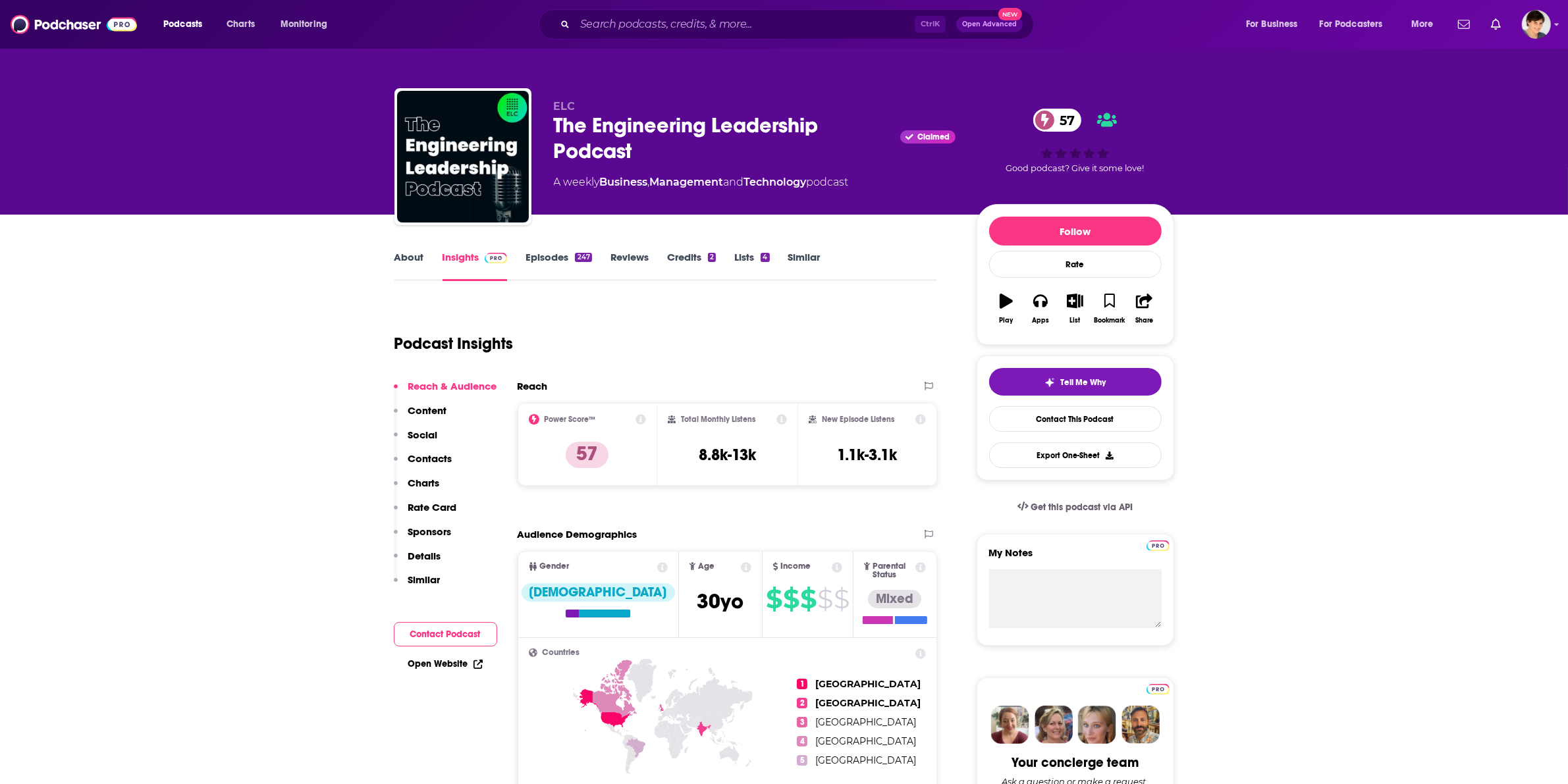
click at [409, 258] on link "About" at bounding box center [410, 265] width 29 height 30
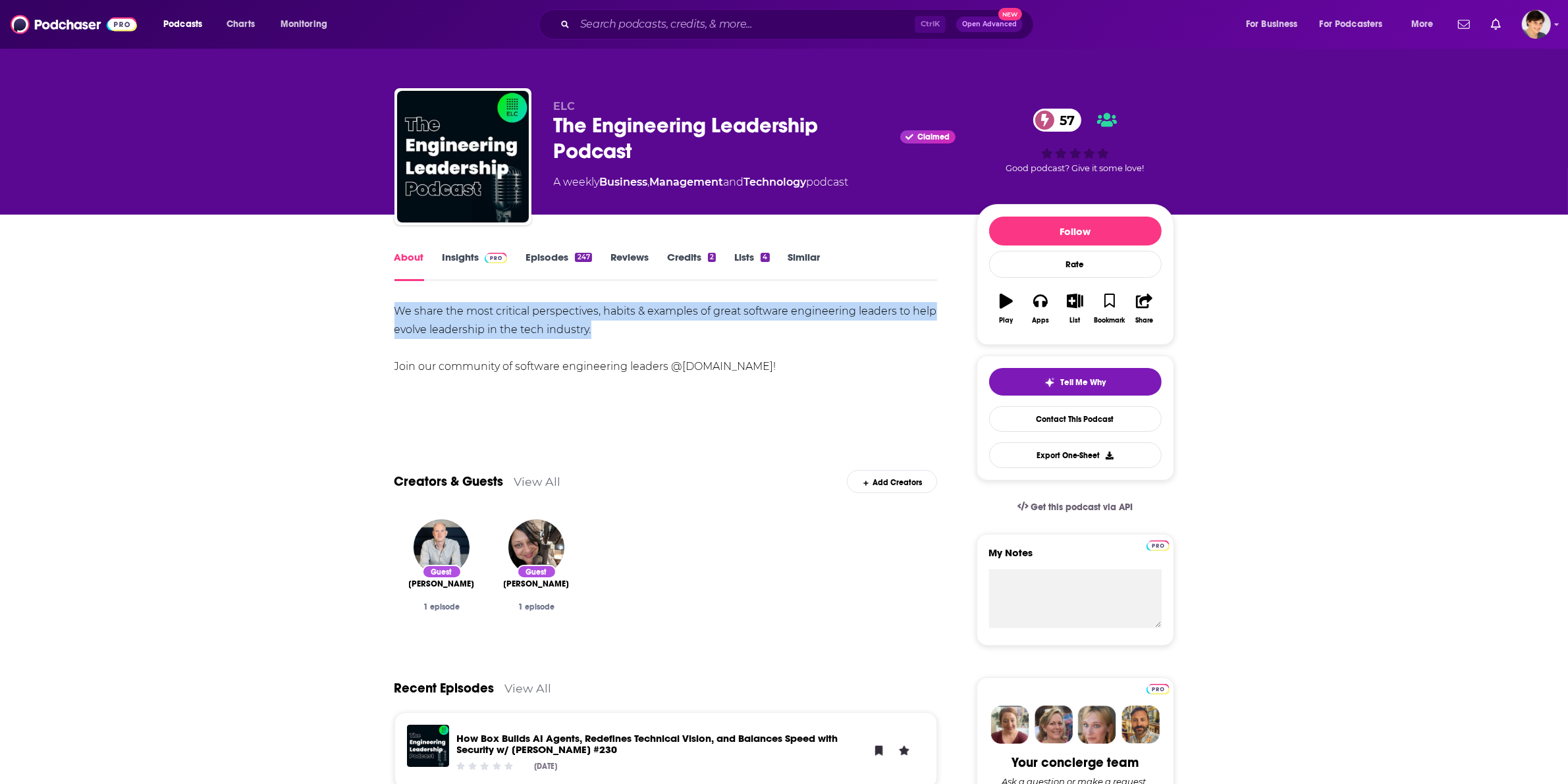
drag, startPoint x: 624, startPoint y: 331, endPoint x: 394, endPoint y: 309, distance: 231.0
click at [395, 309] on div "We share the most critical perspectives, habits & examples of great software en…" at bounding box center [666, 339] width 544 height 74
copy div "We share the most critical perspectives, habits & examples of great software en…"
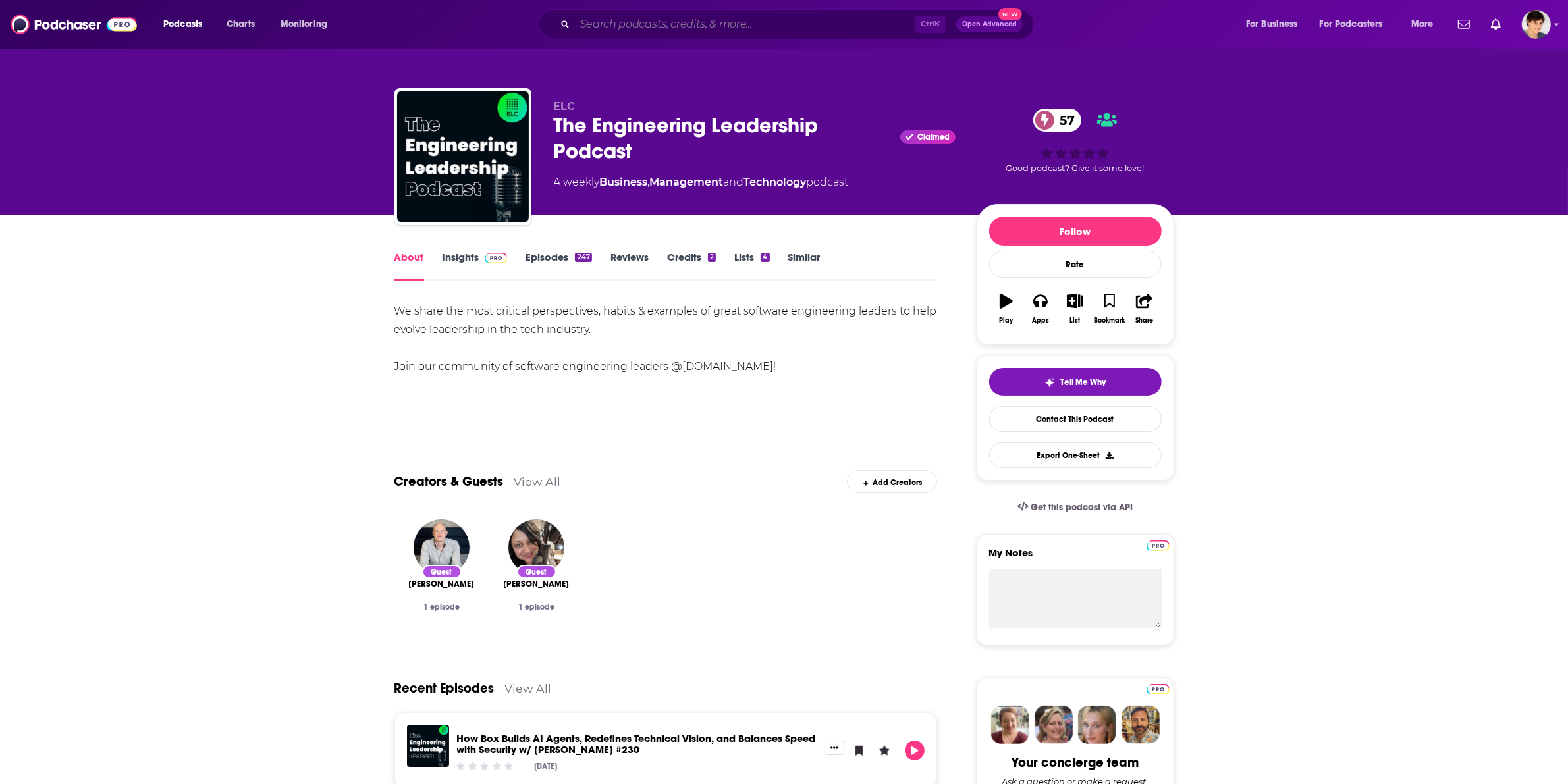
click at [649, 21] on input "Search podcasts, credits, & more..." at bounding box center [745, 25] width 340 height 21
paste input "DEGENZ LIVE"
type input "DEGENZ LIVE"
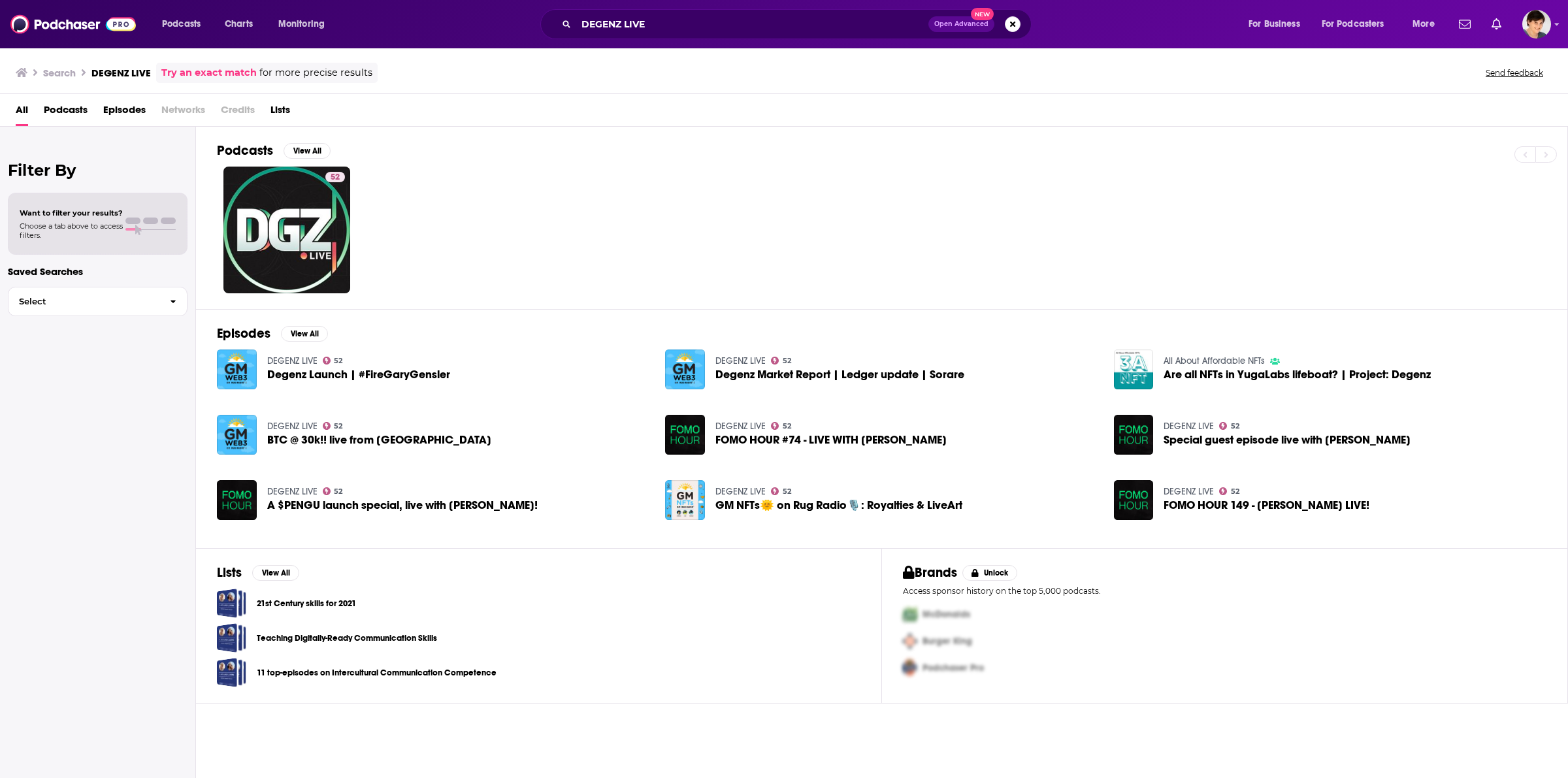
click at [644, 34] on div "DEGENZ LIVE Open Advanced New" at bounding box center [786, 24] width 492 height 30
click at [652, 24] on input "DEGENZ LIVE" at bounding box center [752, 24] width 352 height 21
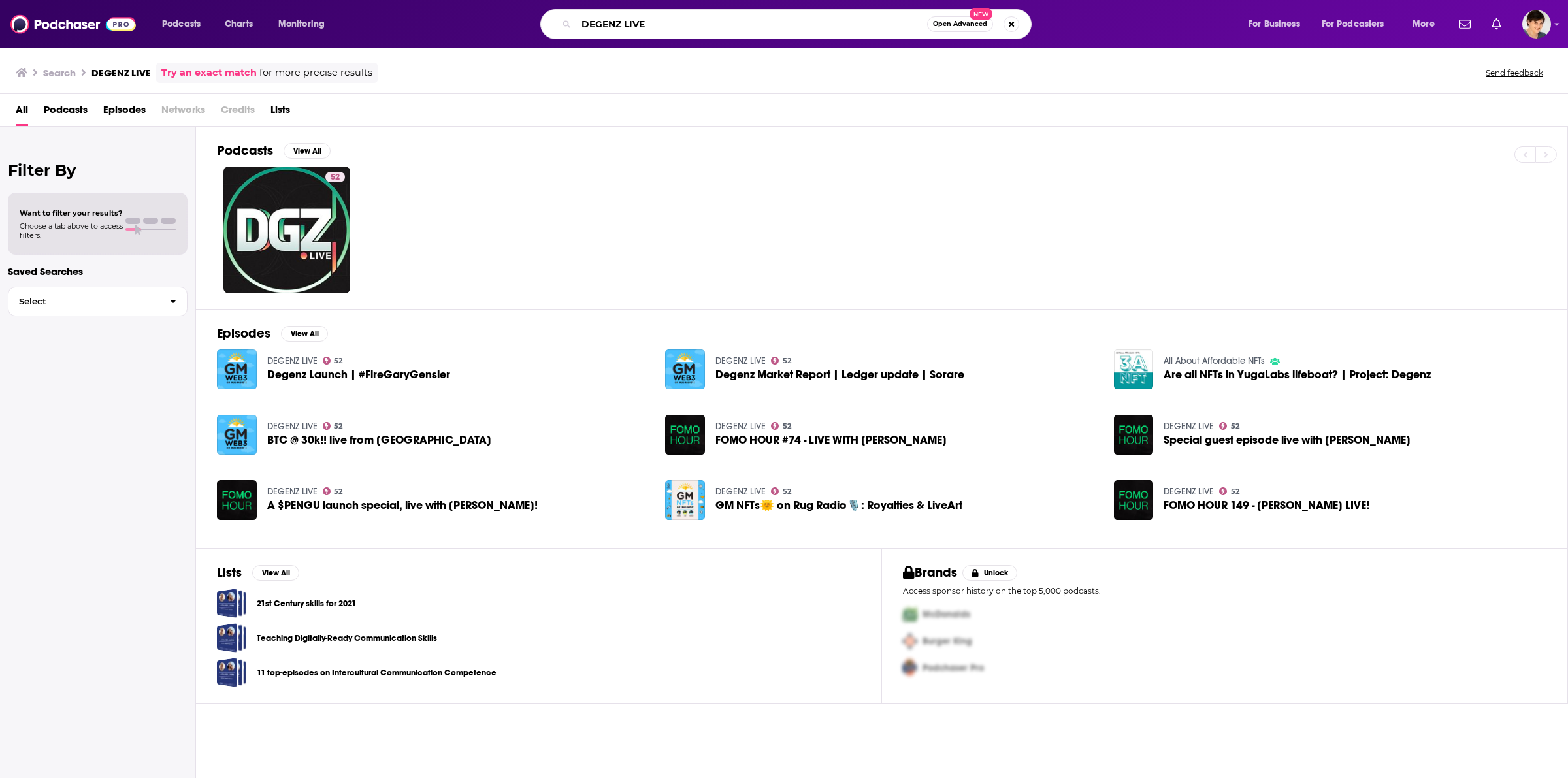
paste input "The Beanpod - Crypto and Stocks"
type input "The Beanpod - Crypto and Stocks"
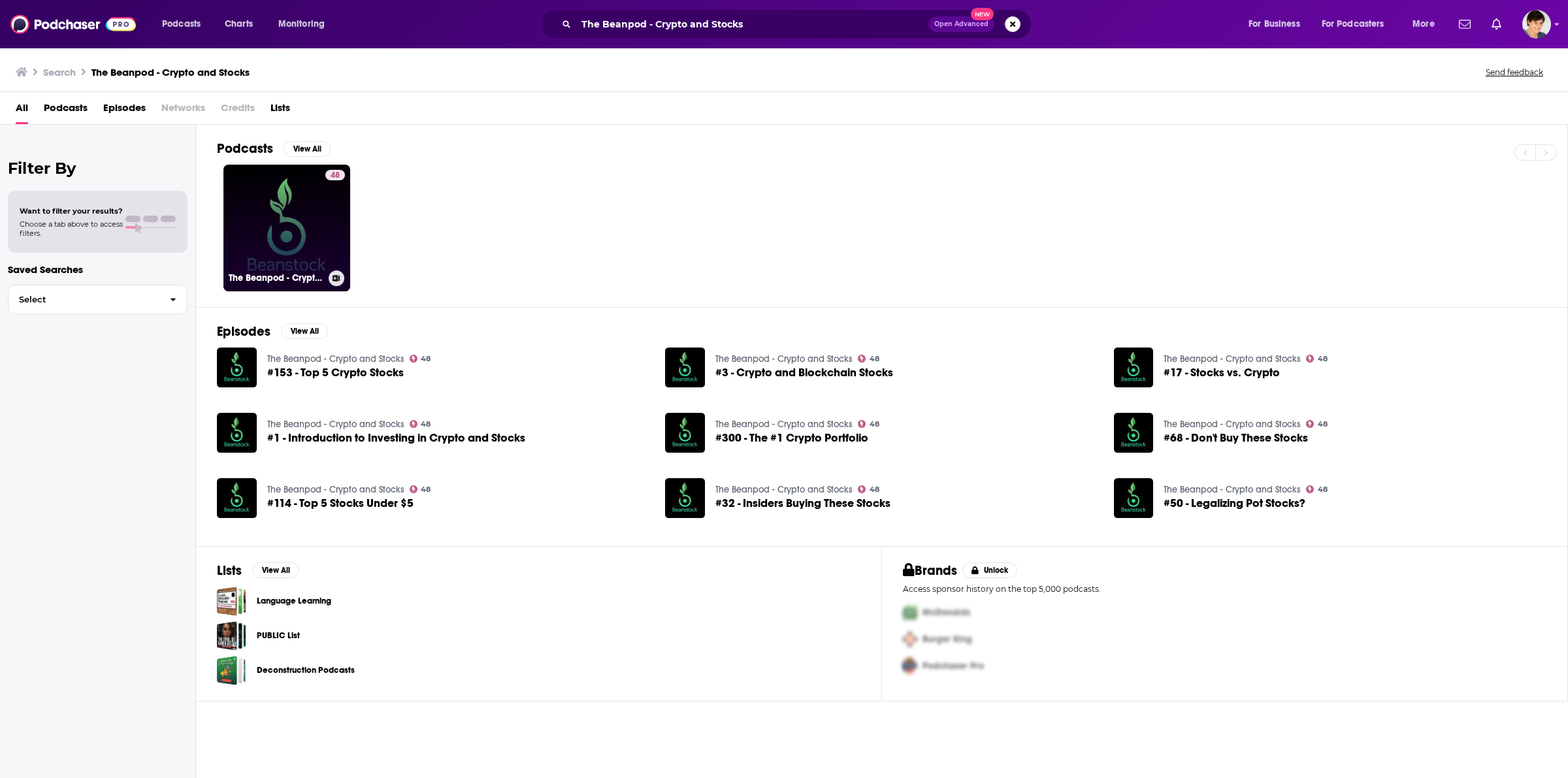
click at [318, 212] on link "48 The Beanpod - Crypto and Stocks" at bounding box center [287, 228] width 127 height 127
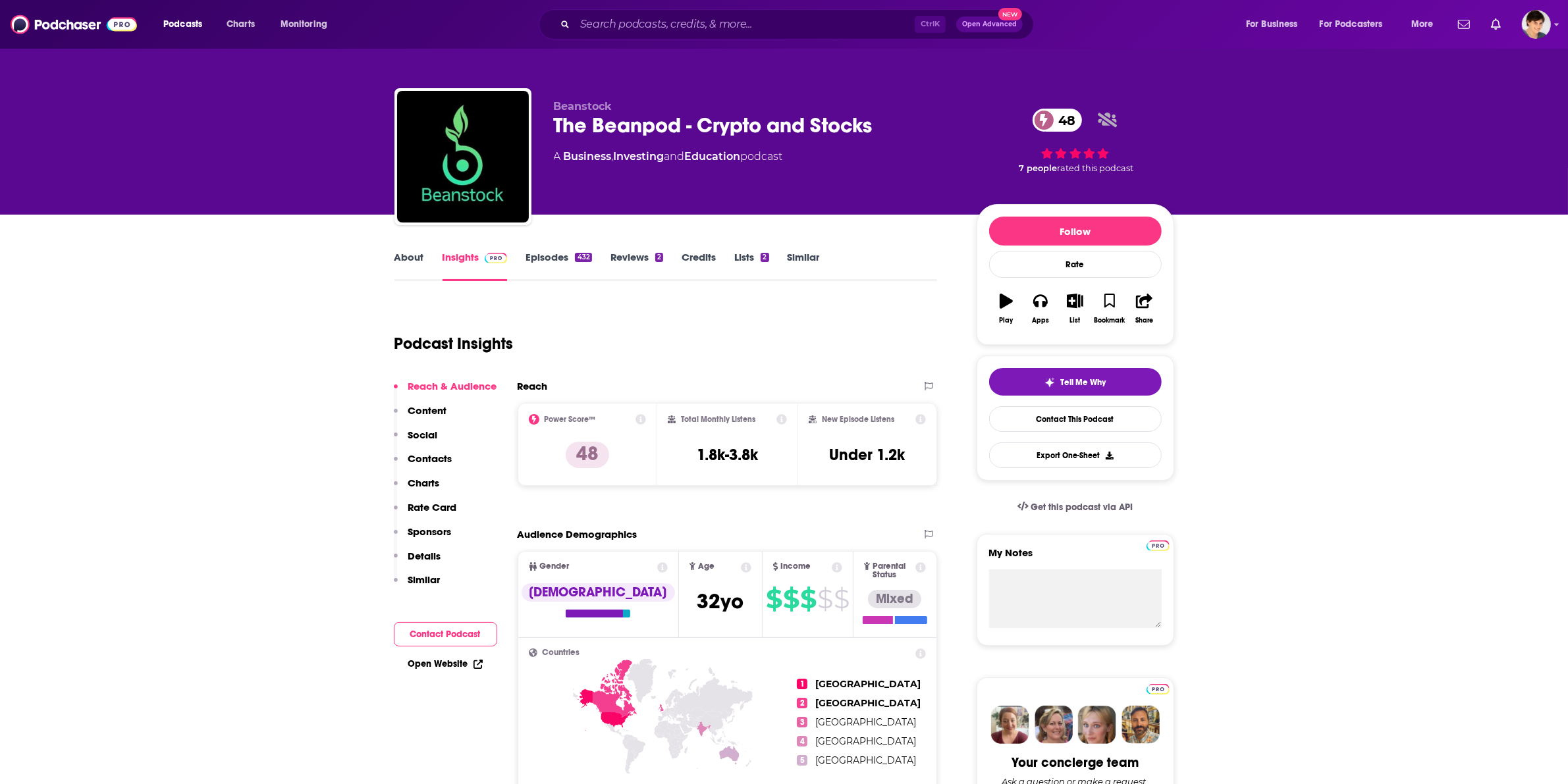
click at [415, 268] on link "About" at bounding box center [410, 265] width 29 height 30
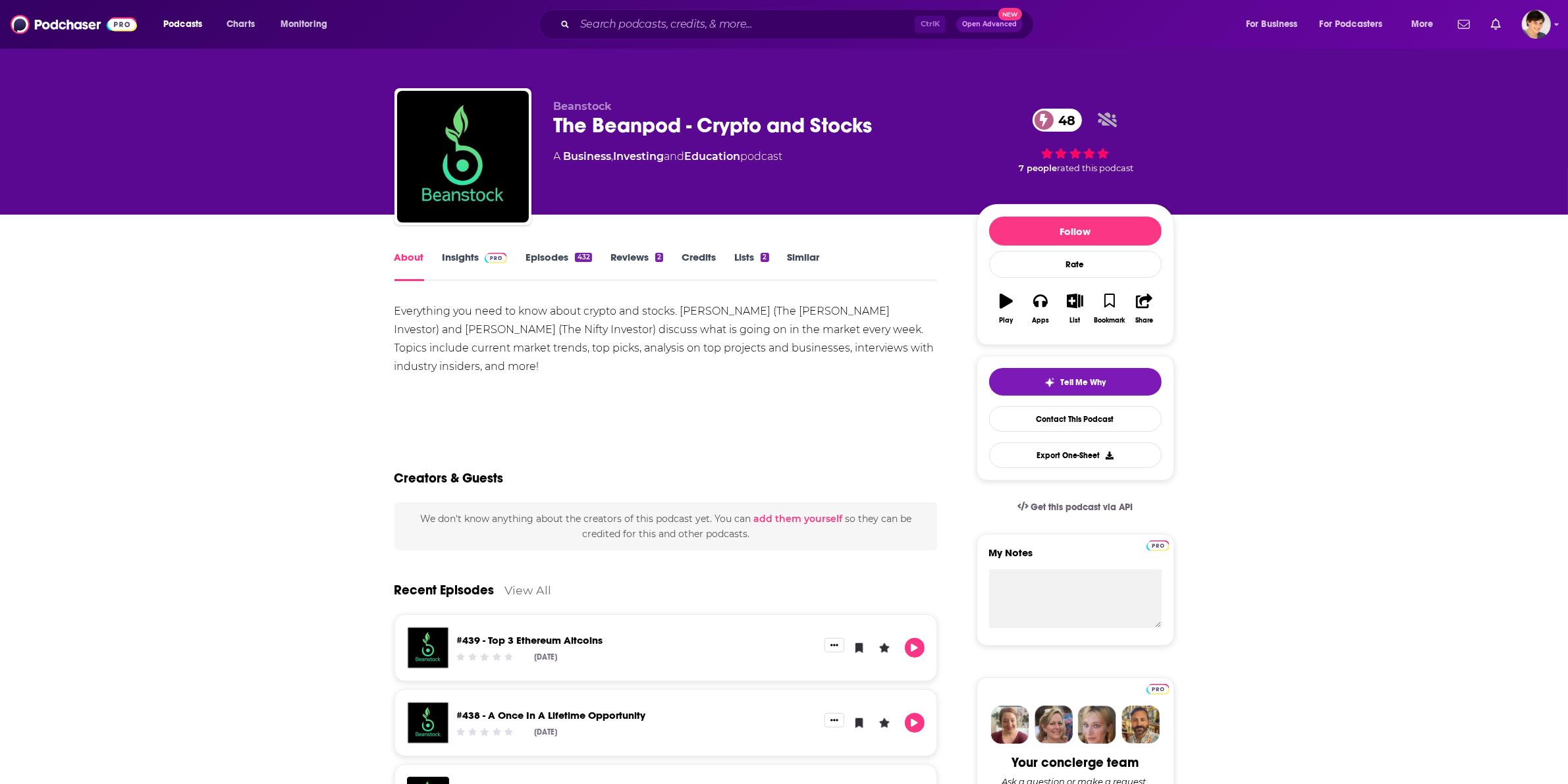
click at [530, 253] on link "Episodes 432" at bounding box center [558, 265] width 66 height 30
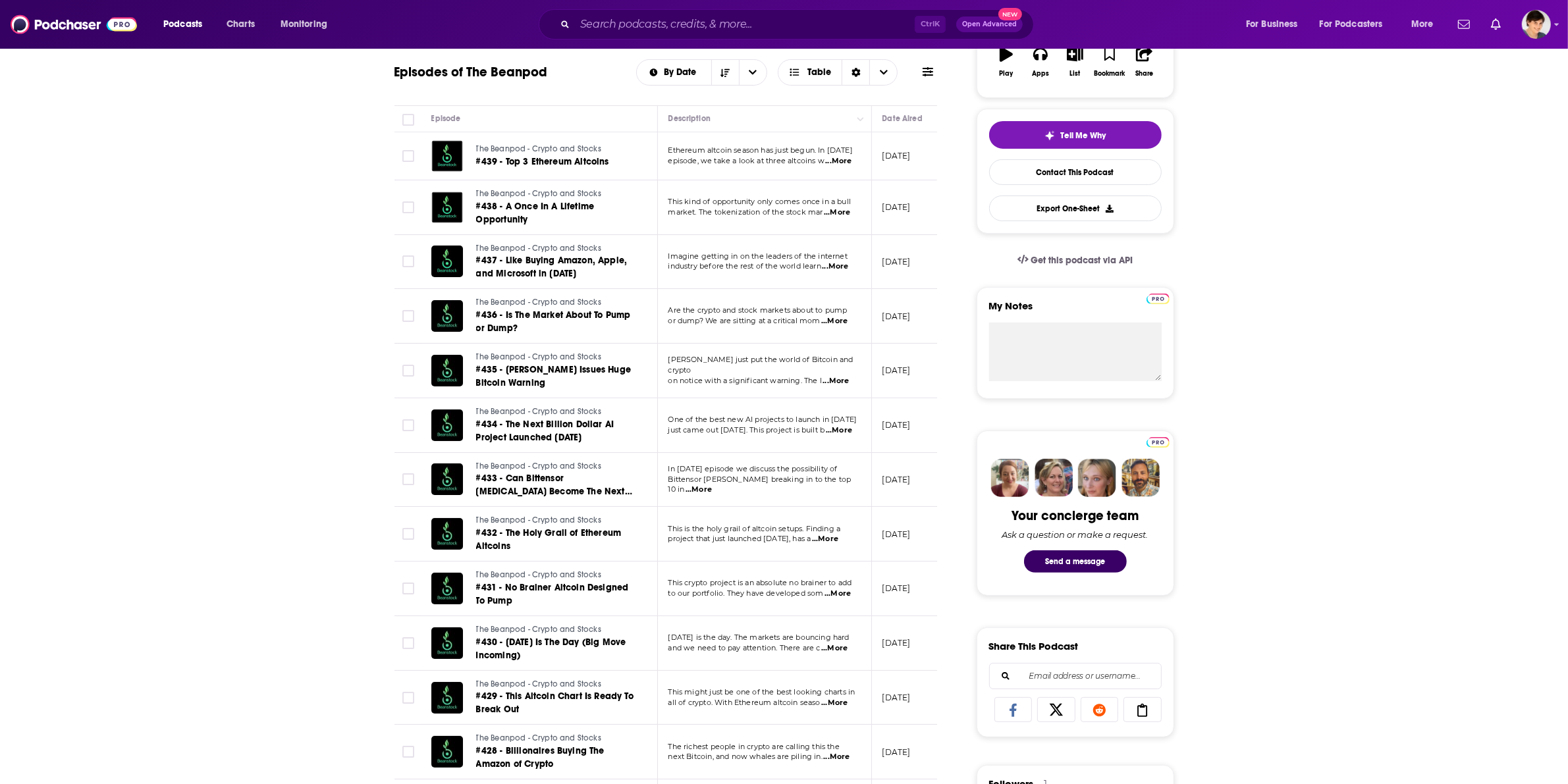
scroll to position [329, 0]
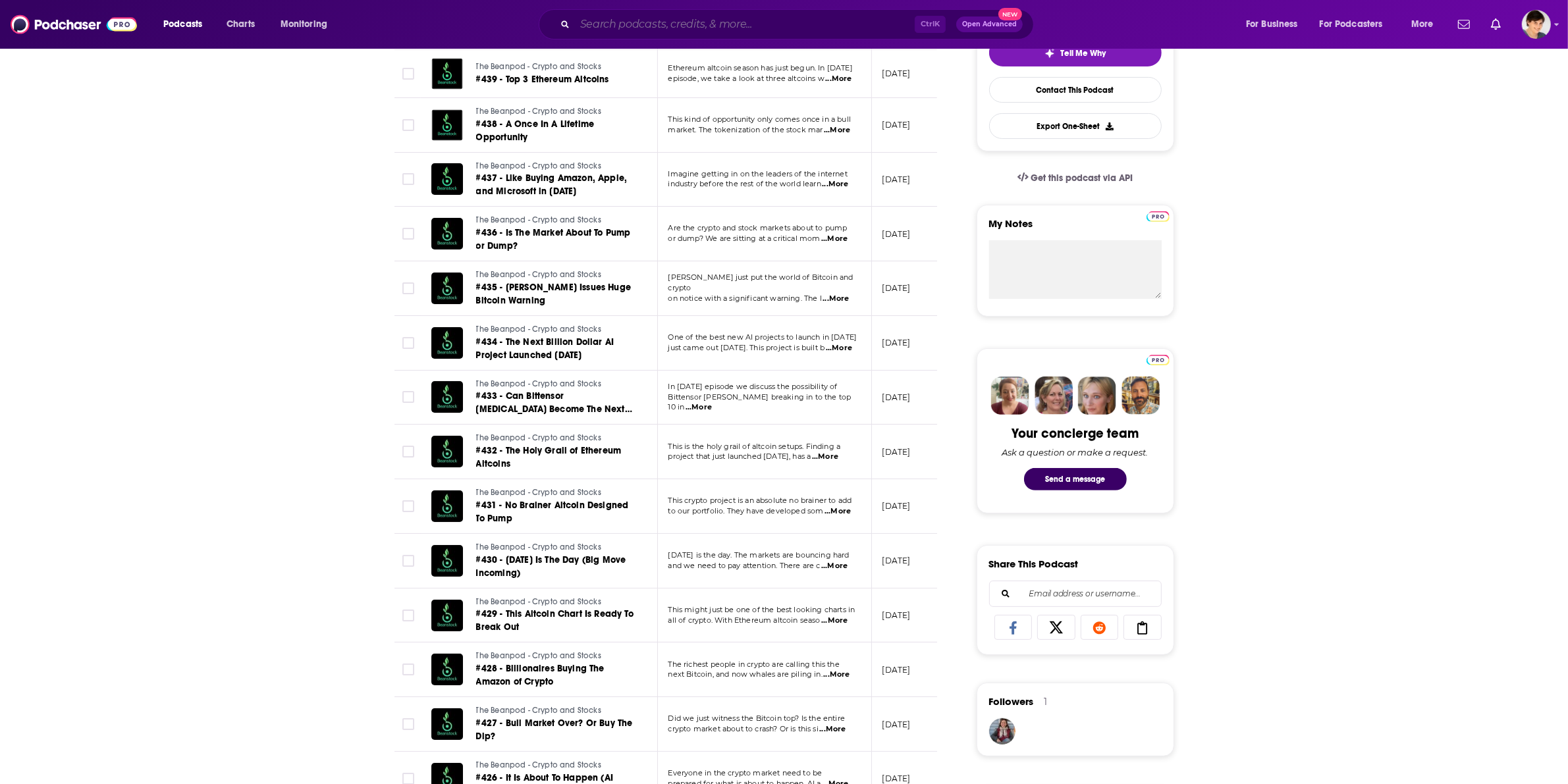
click at [659, 18] on input "Search podcasts, credits, & more..." at bounding box center [745, 25] width 340 height 21
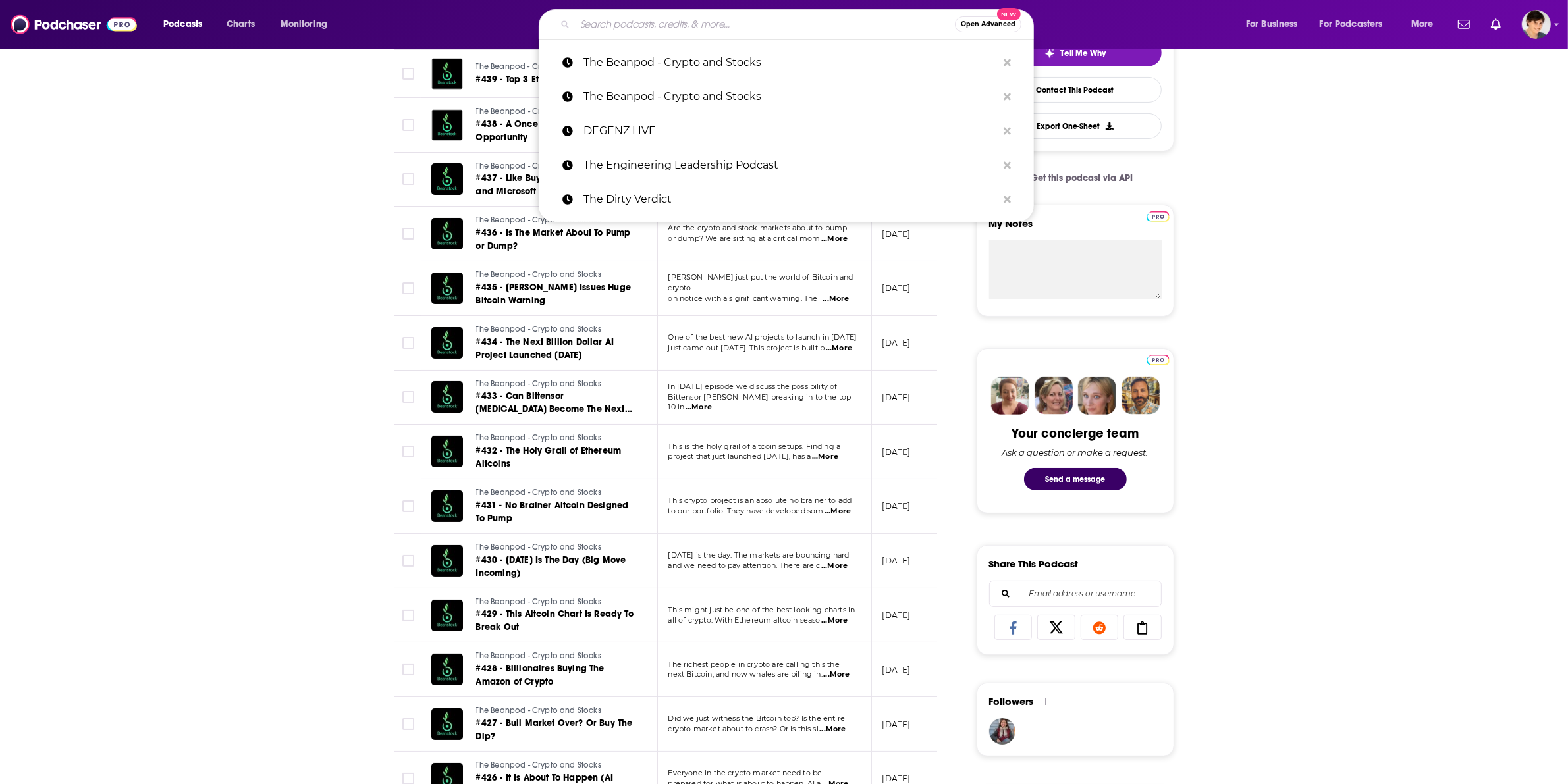
paste input "Bankless"
type input "Bankless"
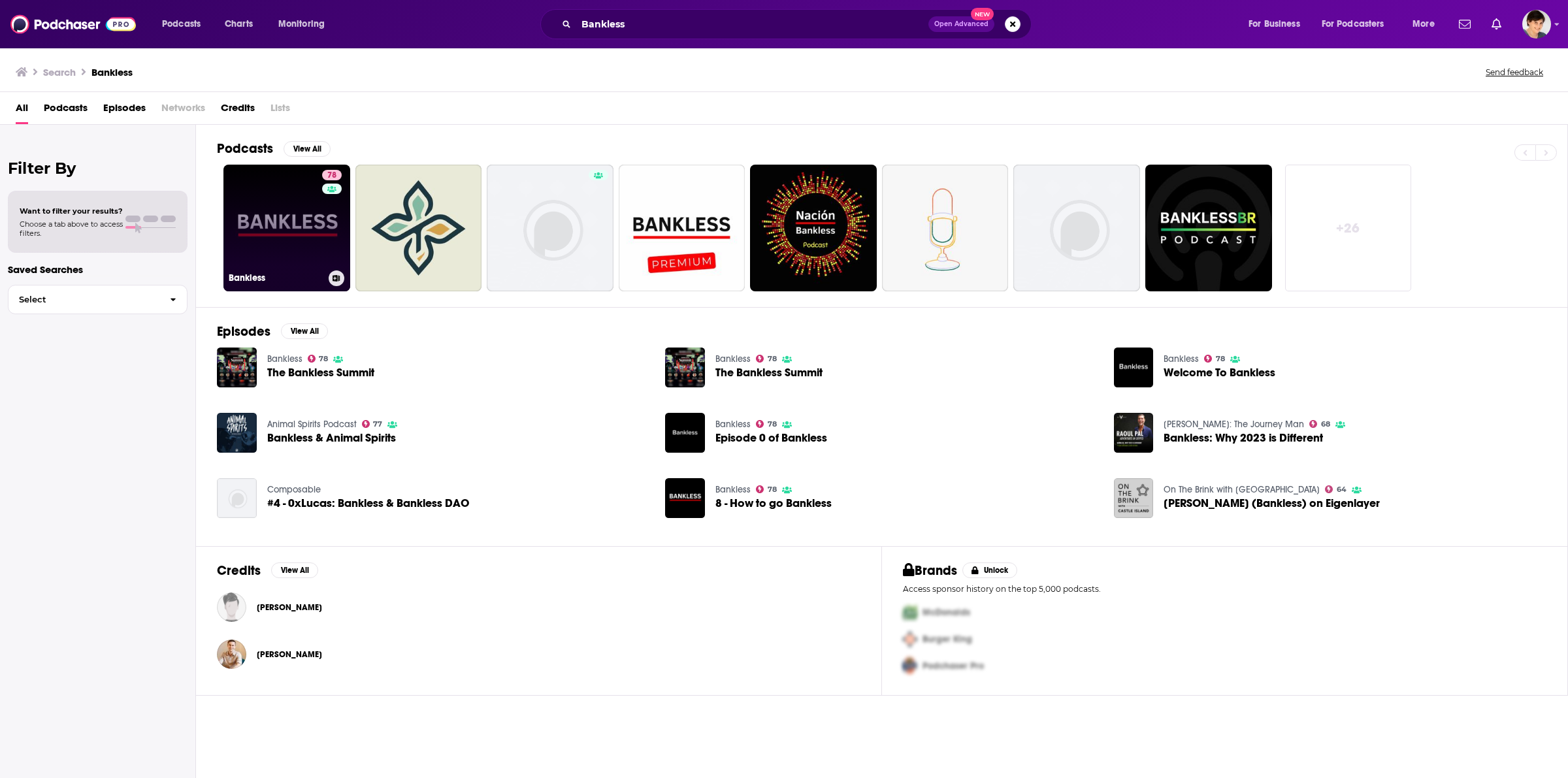
click at [272, 238] on link "78 Bankless" at bounding box center [287, 228] width 127 height 127
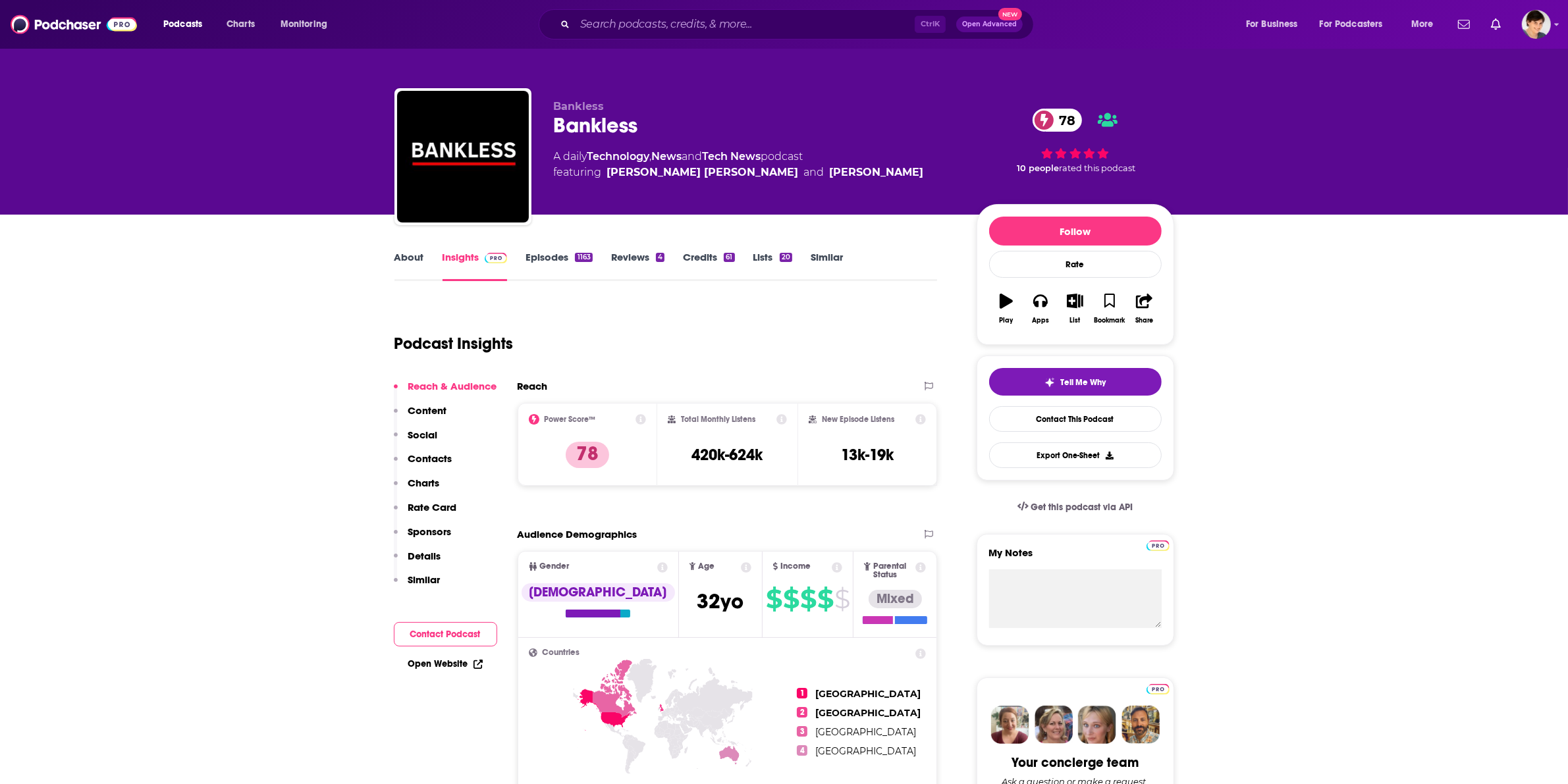
click at [416, 263] on link "About" at bounding box center [410, 265] width 29 height 30
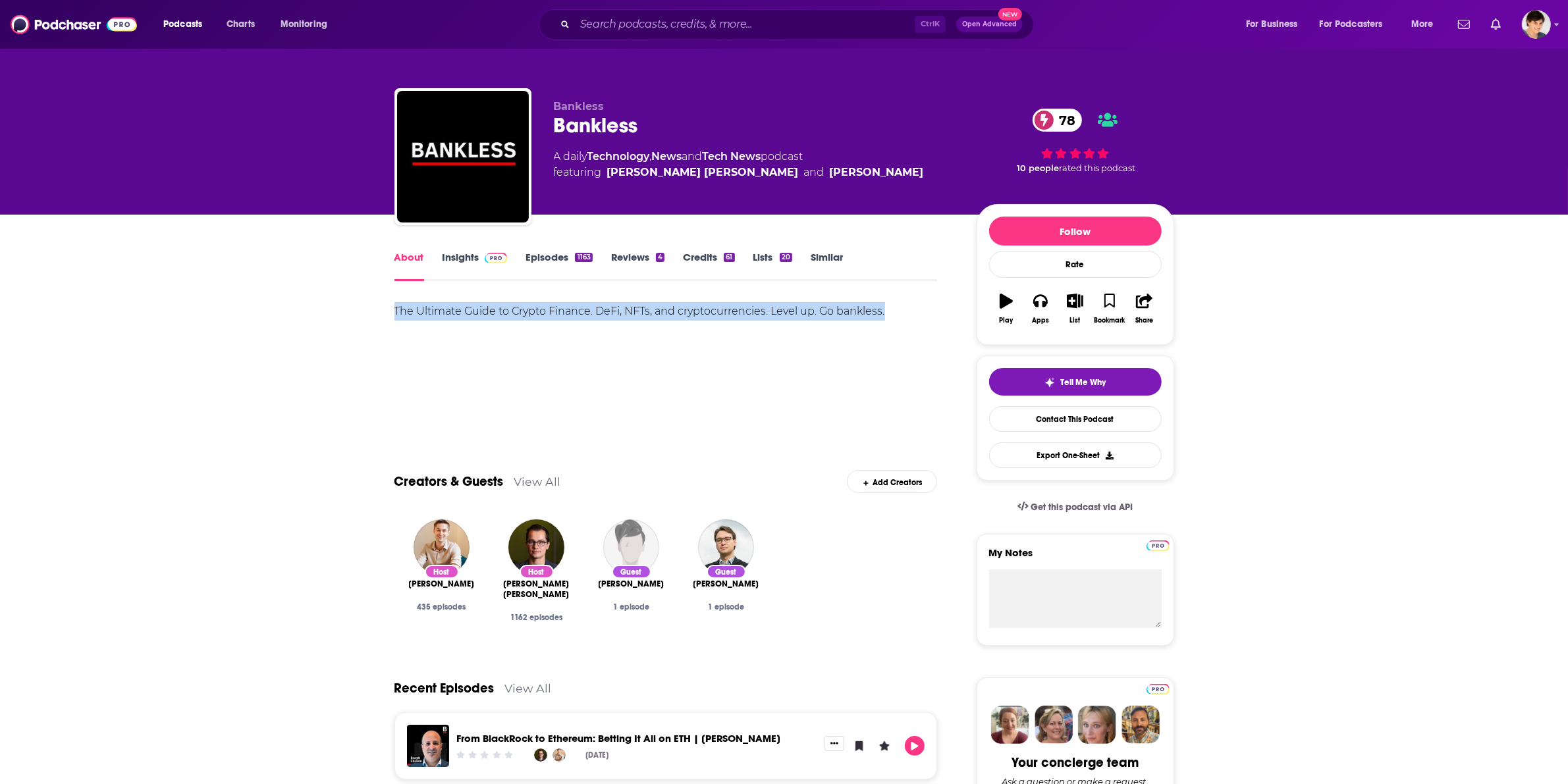
drag, startPoint x: 375, startPoint y: 311, endPoint x: 902, endPoint y: 327, distance: 527.2
copy div "The Ultimate Guide to Crypto Finance. DeFi, NFTs, and cryptocurrencies. Level u…"
copy span "[PERSON_NAME] [PERSON_NAME] and [PERSON_NAME]"
drag, startPoint x: 824, startPoint y: 175, endPoint x: 604, endPoint y: 176, distance: 220.0
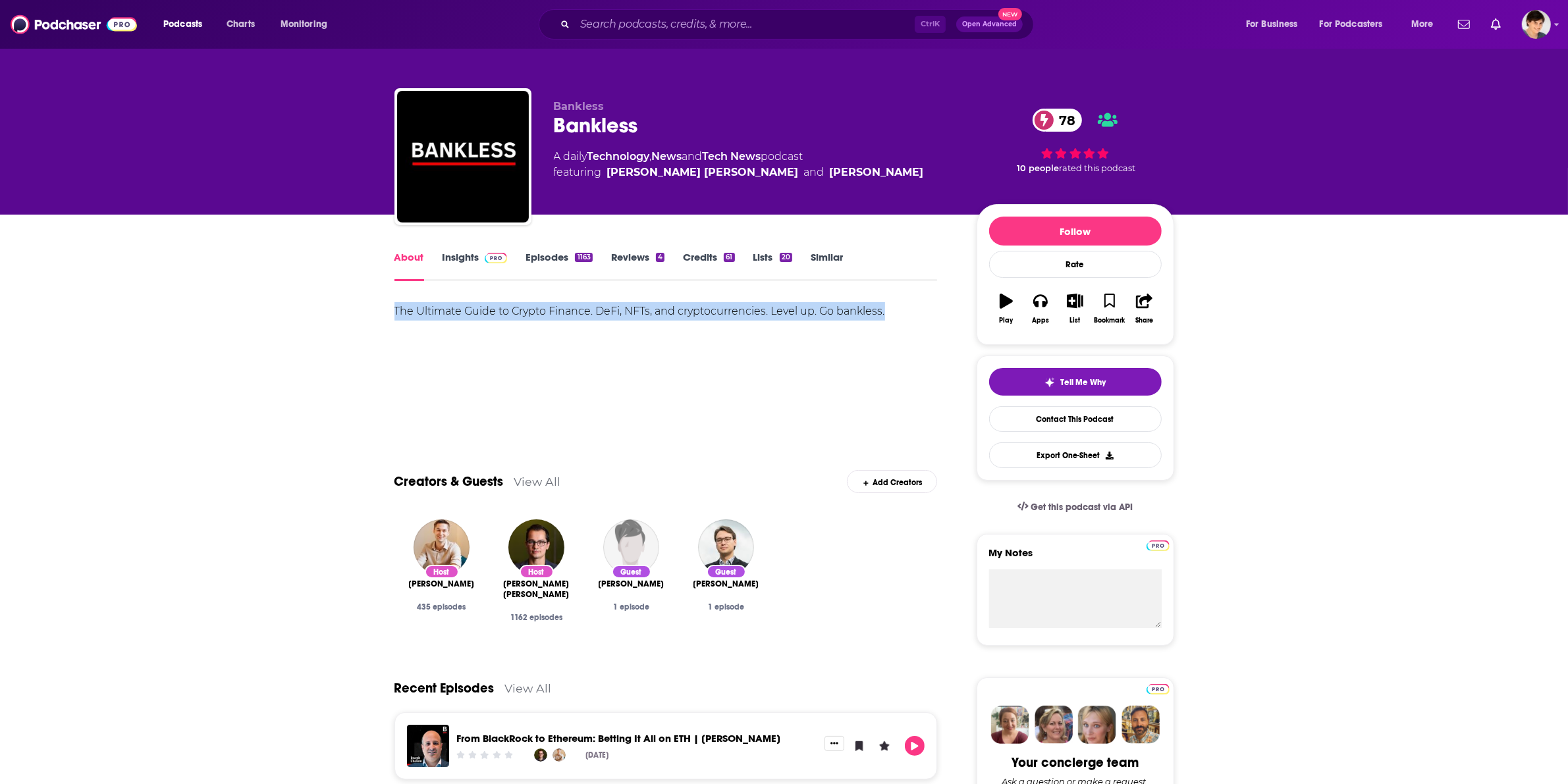
click at [604, 176] on div "A daily Technology , News and Tech News podcast featuring [PERSON_NAME] [PERSON…" at bounding box center [755, 164] width 402 height 31
click at [454, 261] on link "Insights" at bounding box center [476, 265] width 65 height 30
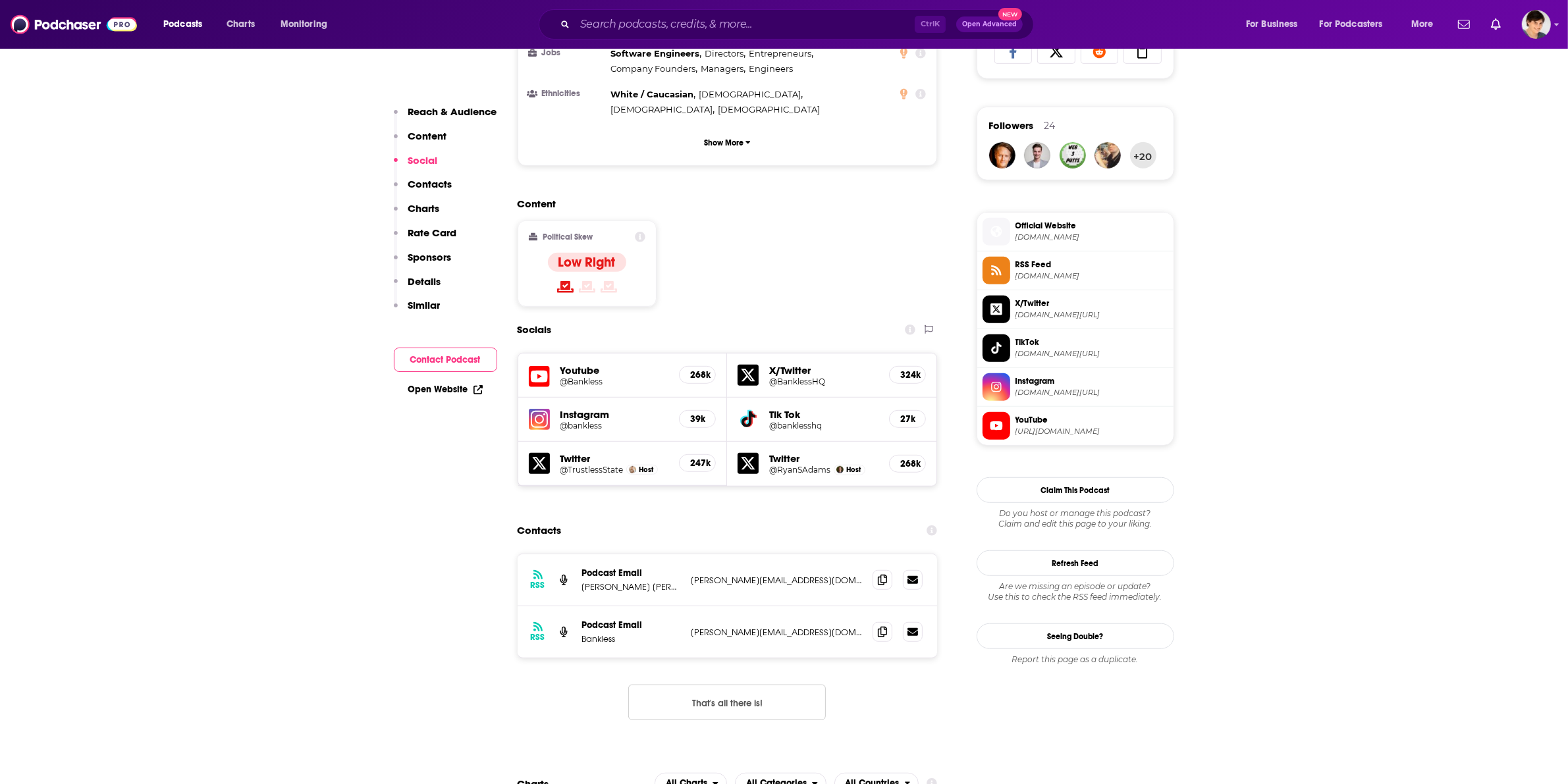
scroll to position [1235, 0]
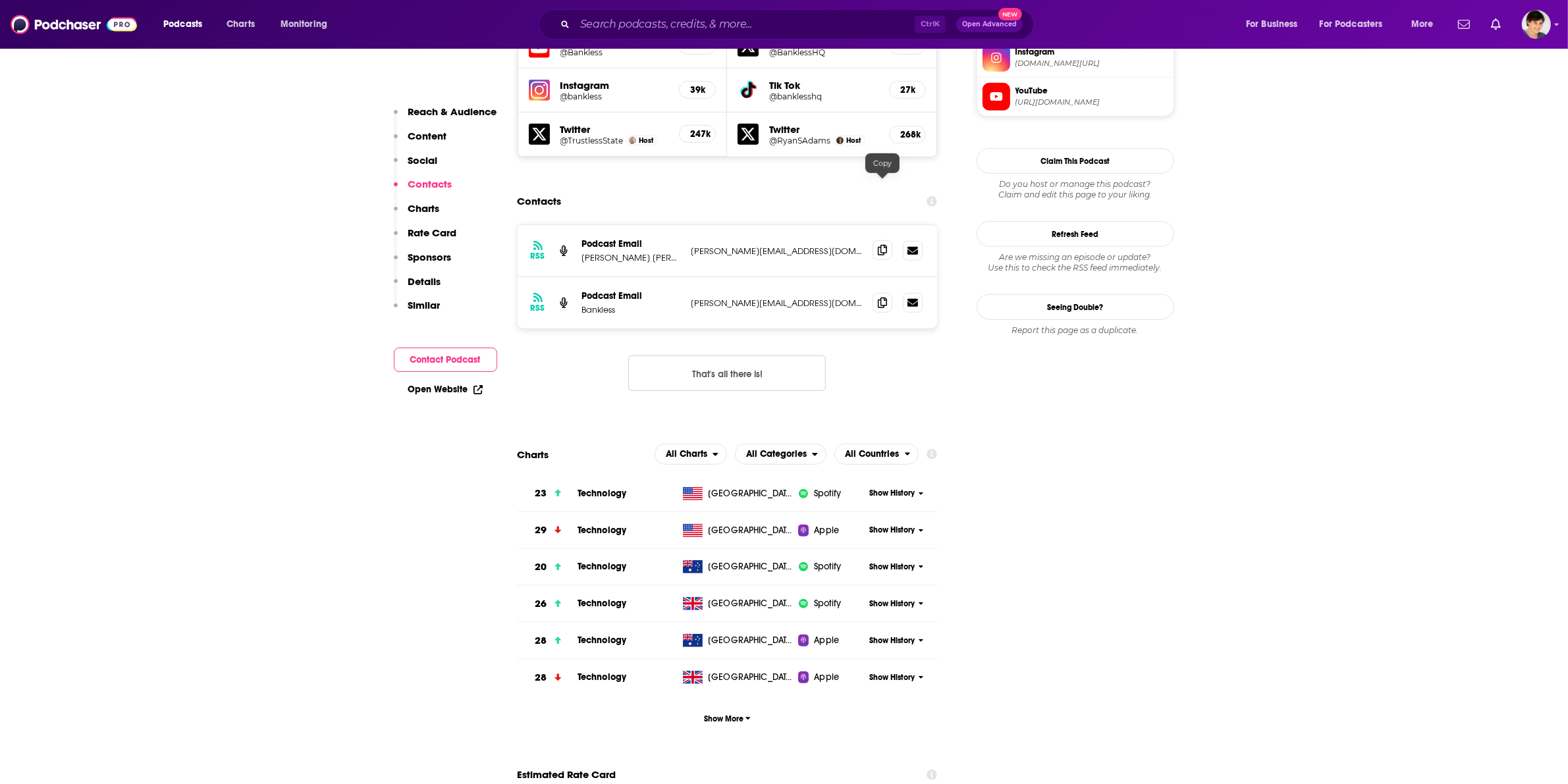
click at [874, 240] on span at bounding box center [882, 250] width 20 height 20
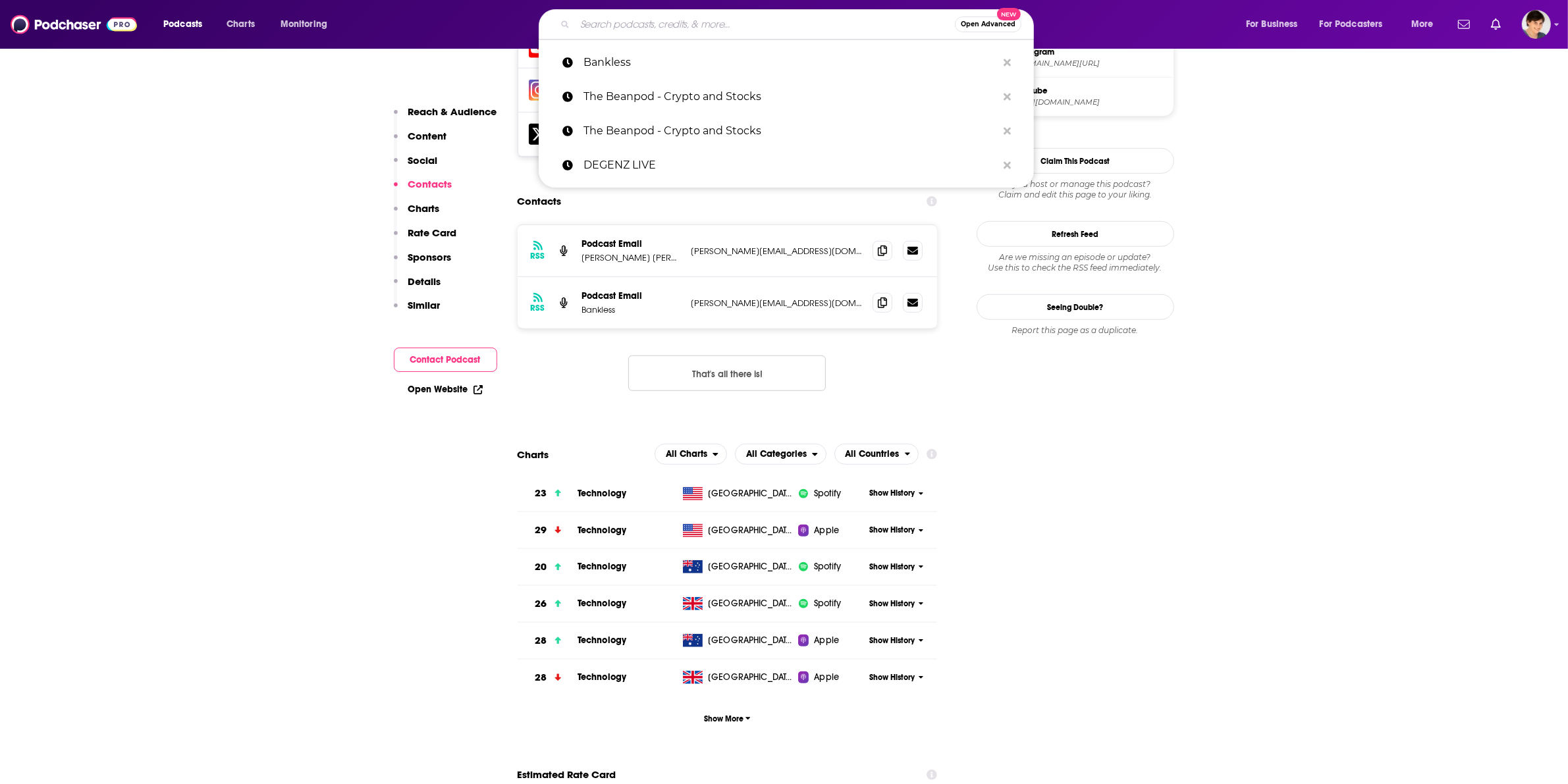
click at [682, 28] on input "Search podcasts, credits, & more..." at bounding box center [765, 25] width 380 height 21
paste input "RARE BITS"
type input "RARE BITS"
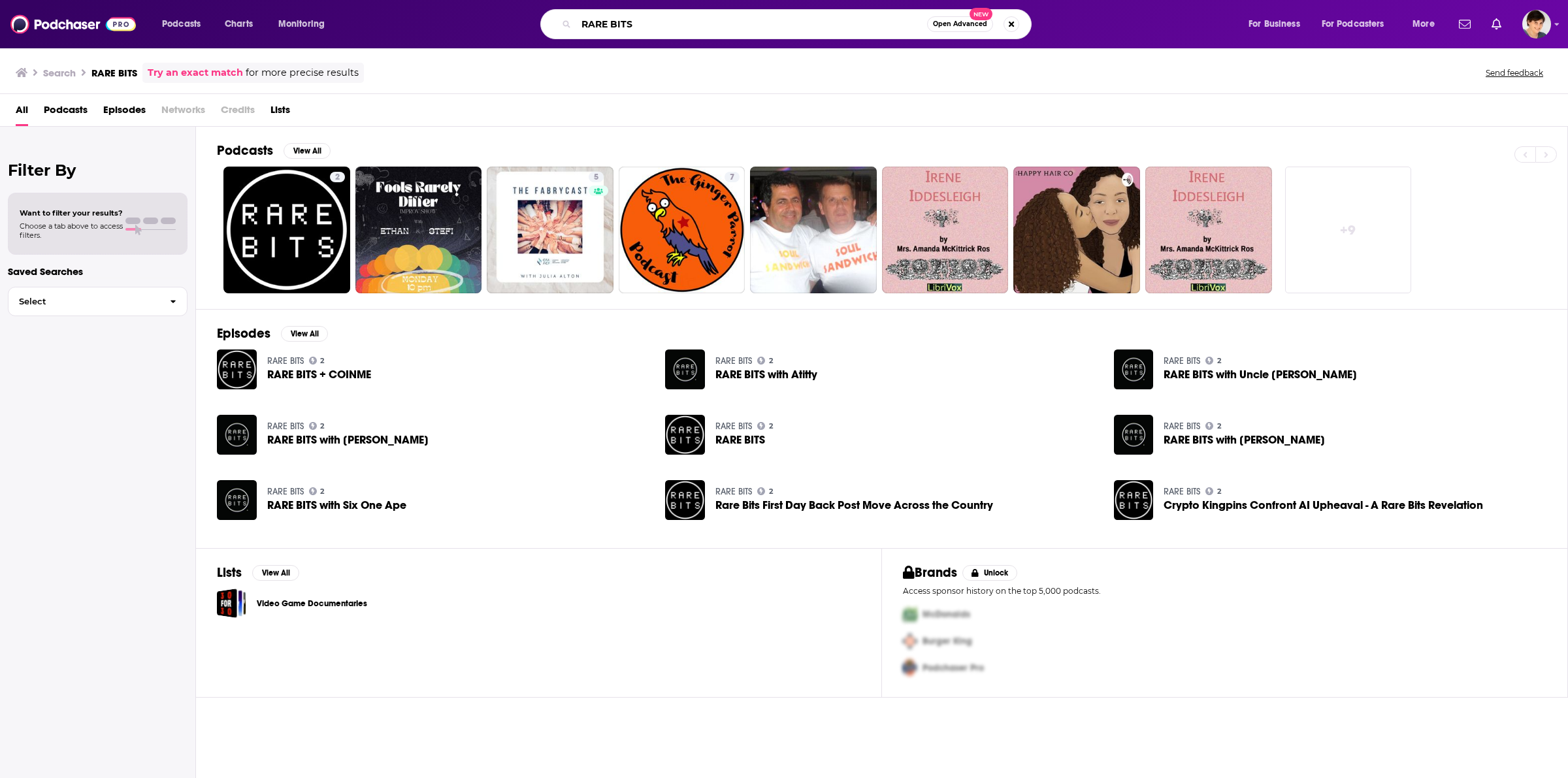
click at [640, 20] on input "RARE BITS" at bounding box center [752, 24] width 351 height 21
paste input "The Daily Bone"
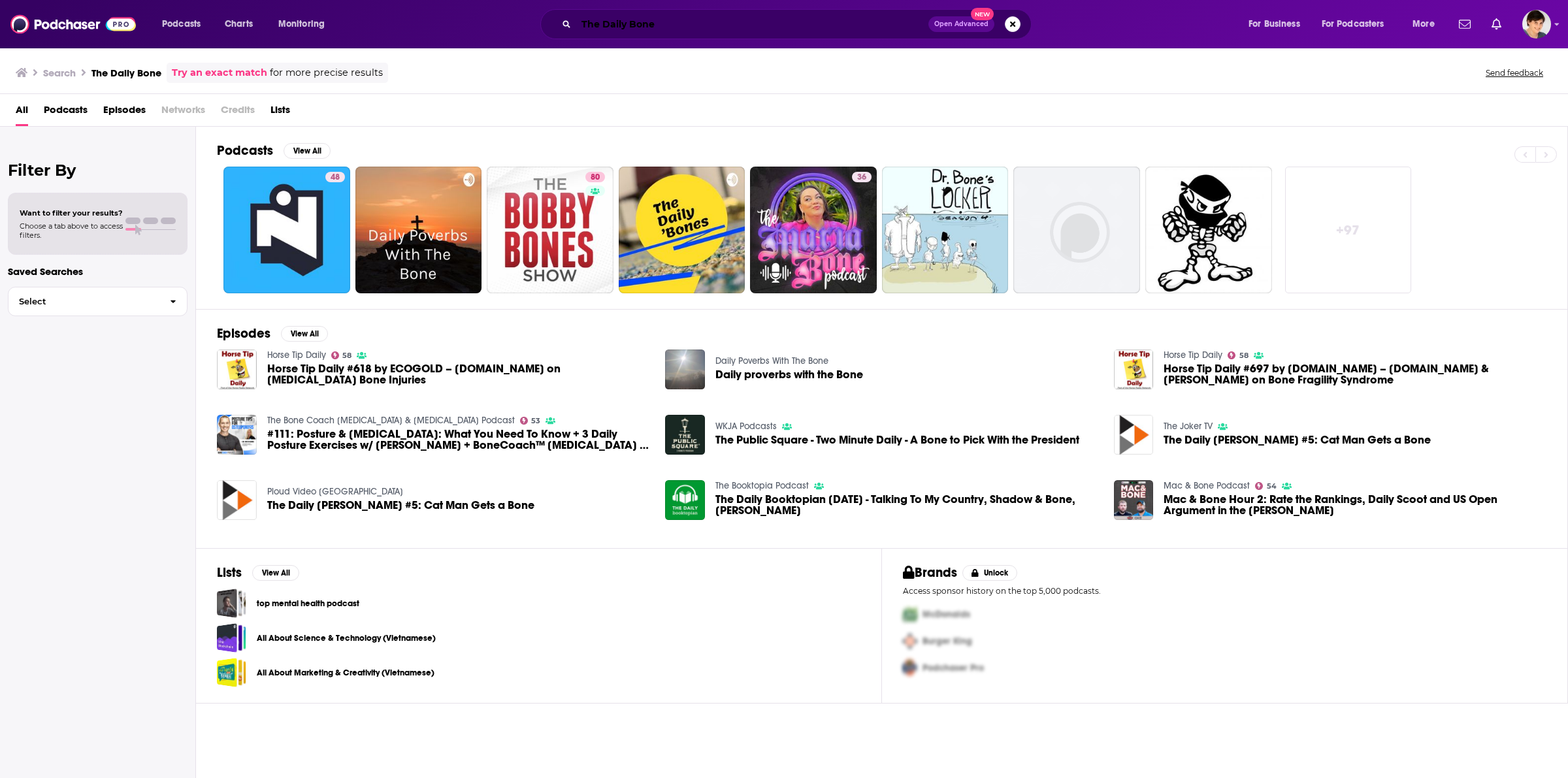
click at [648, 32] on input "The Daily Bone" at bounding box center [752, 24] width 352 height 21
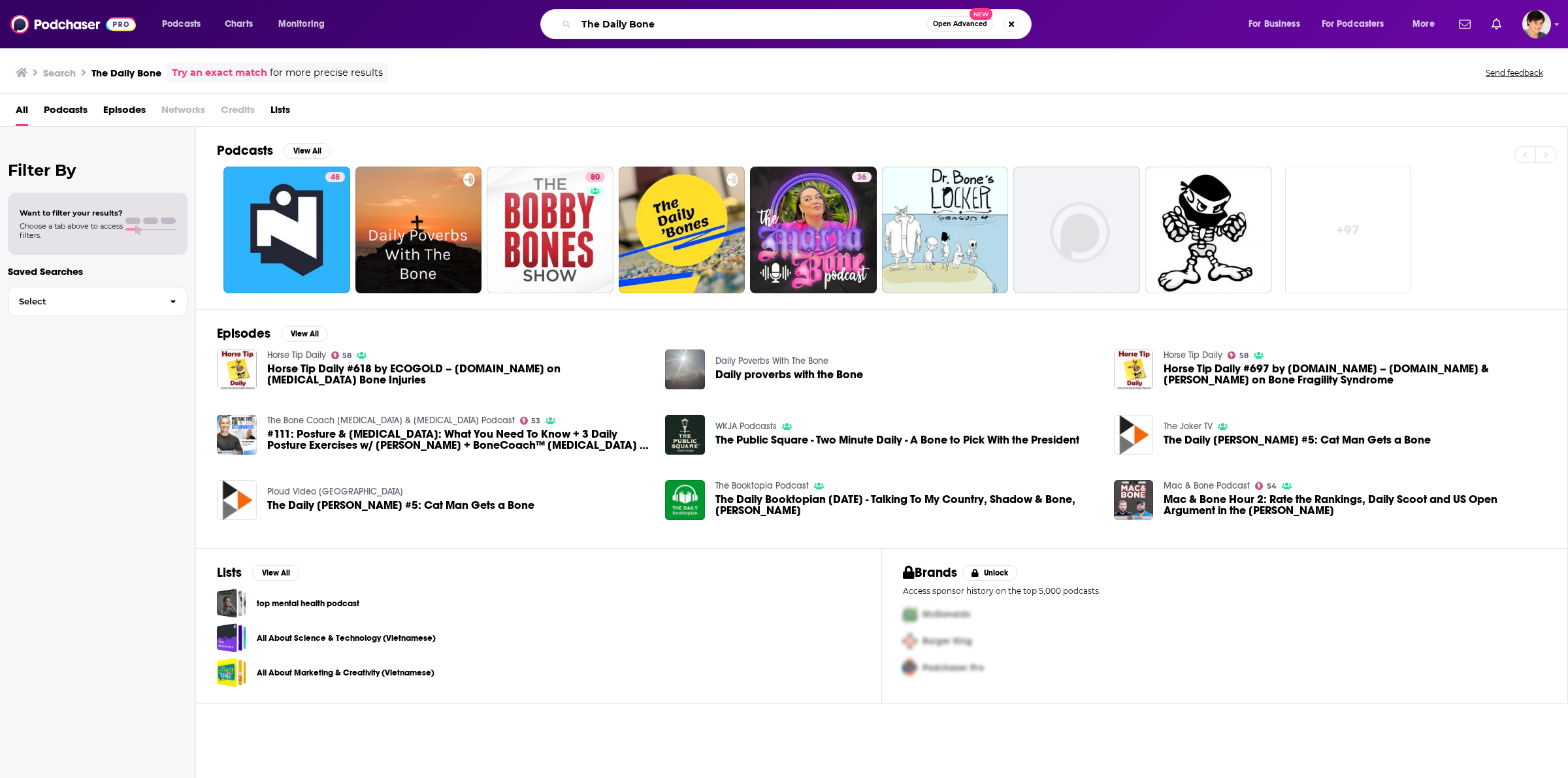
paste input "The Scoop"
paste input "Scoop"
type input "The Scoop"
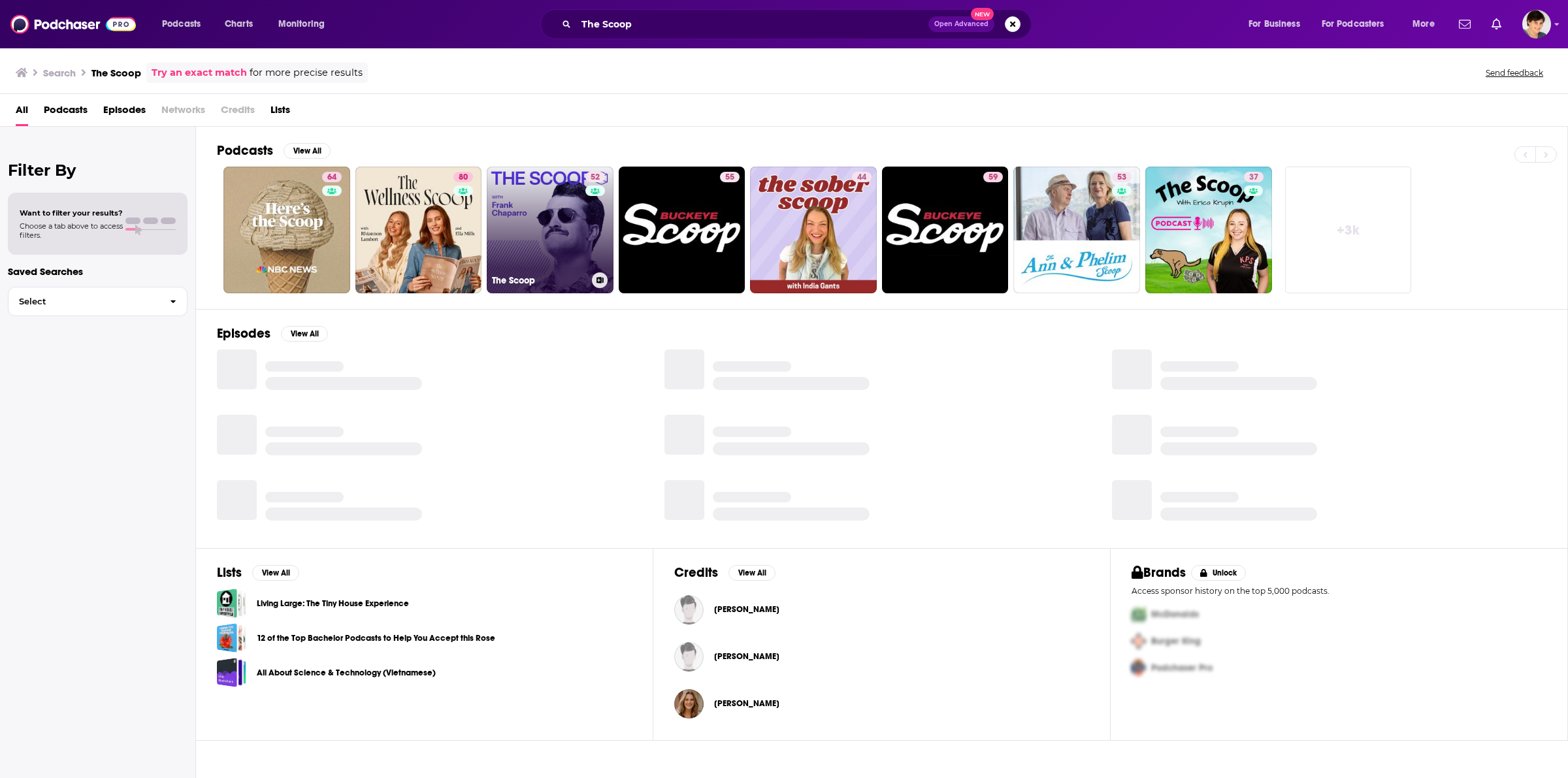
click at [536, 251] on link "52 The Scoop" at bounding box center [550, 230] width 127 height 127
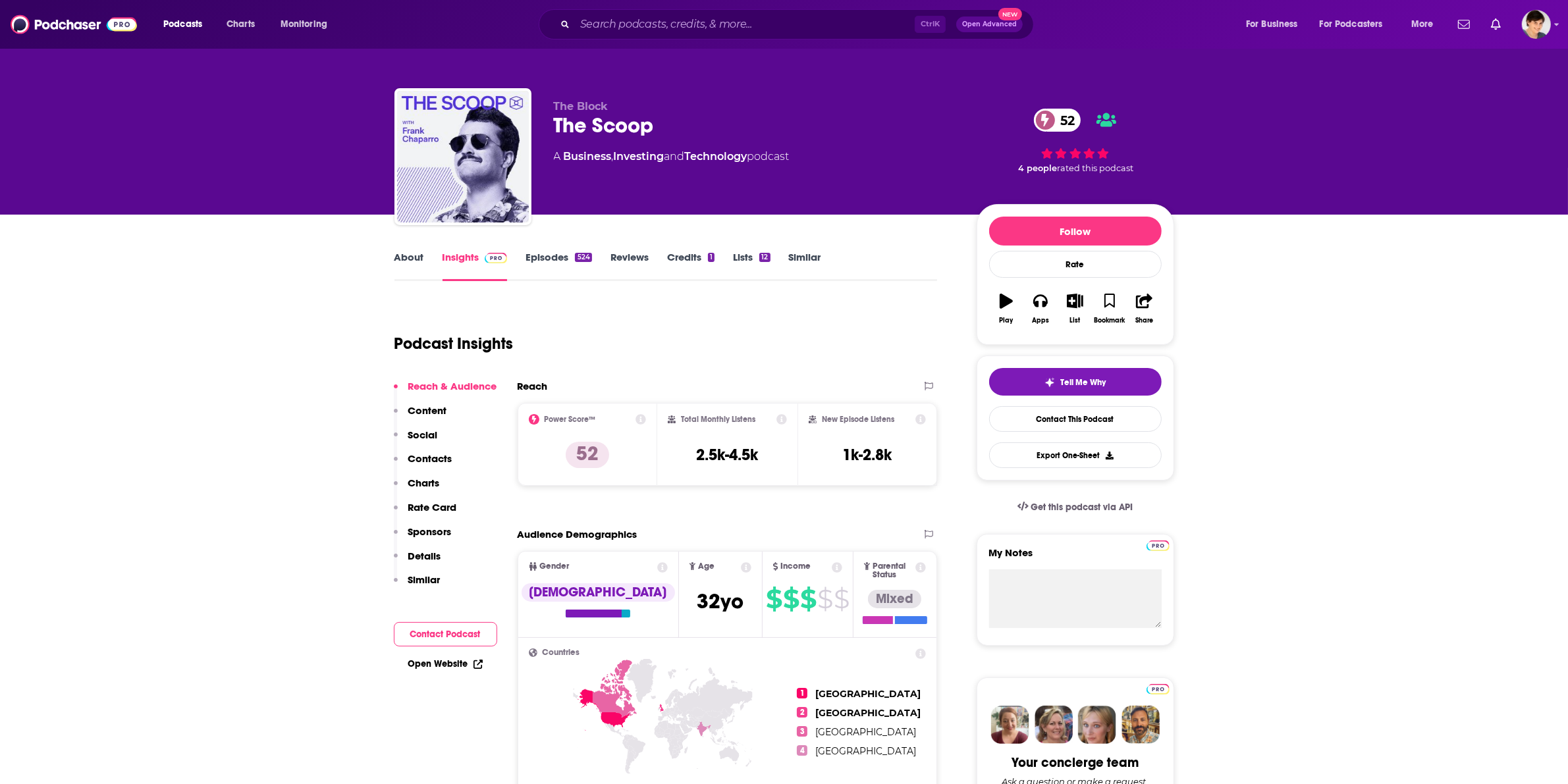
click at [414, 258] on link "About" at bounding box center [410, 265] width 29 height 30
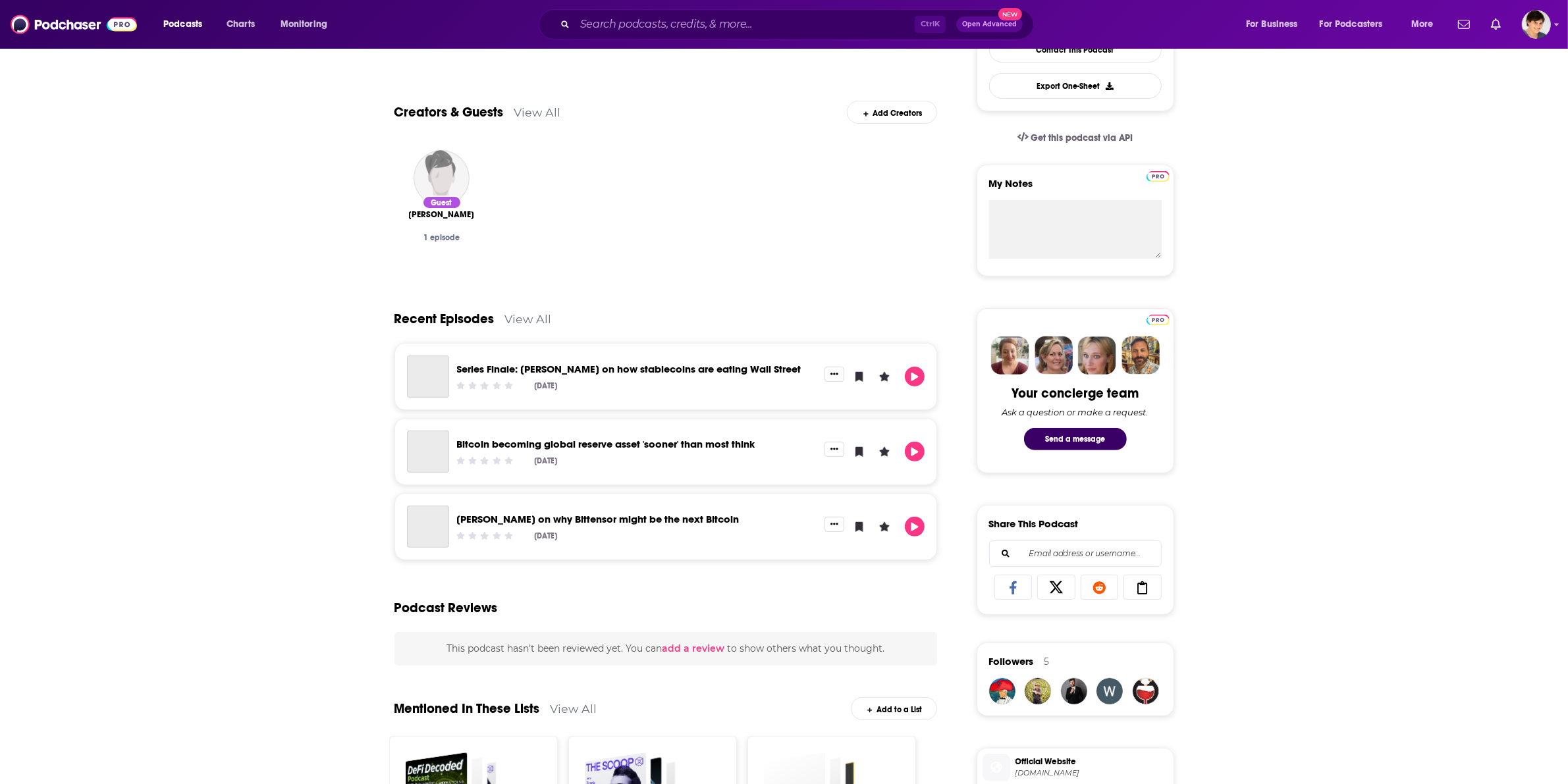
scroll to position [411, 0]
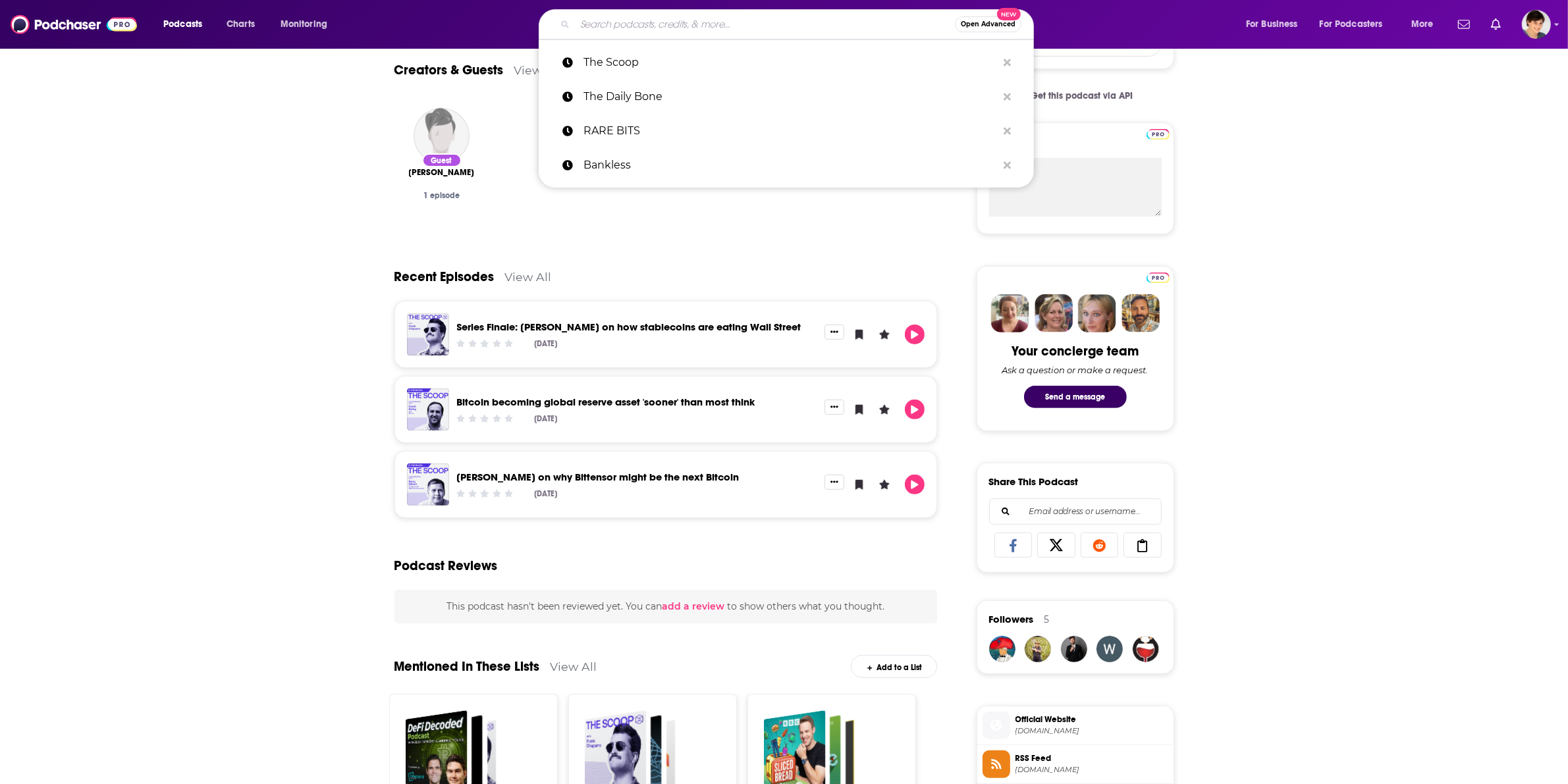
click at [660, 25] on input "Search podcasts, credits, & more..." at bounding box center [765, 25] width 380 height 21
paste input "tech founders"
type input "tech founders"
